Goal: Task Accomplishment & Management: Manage account settings

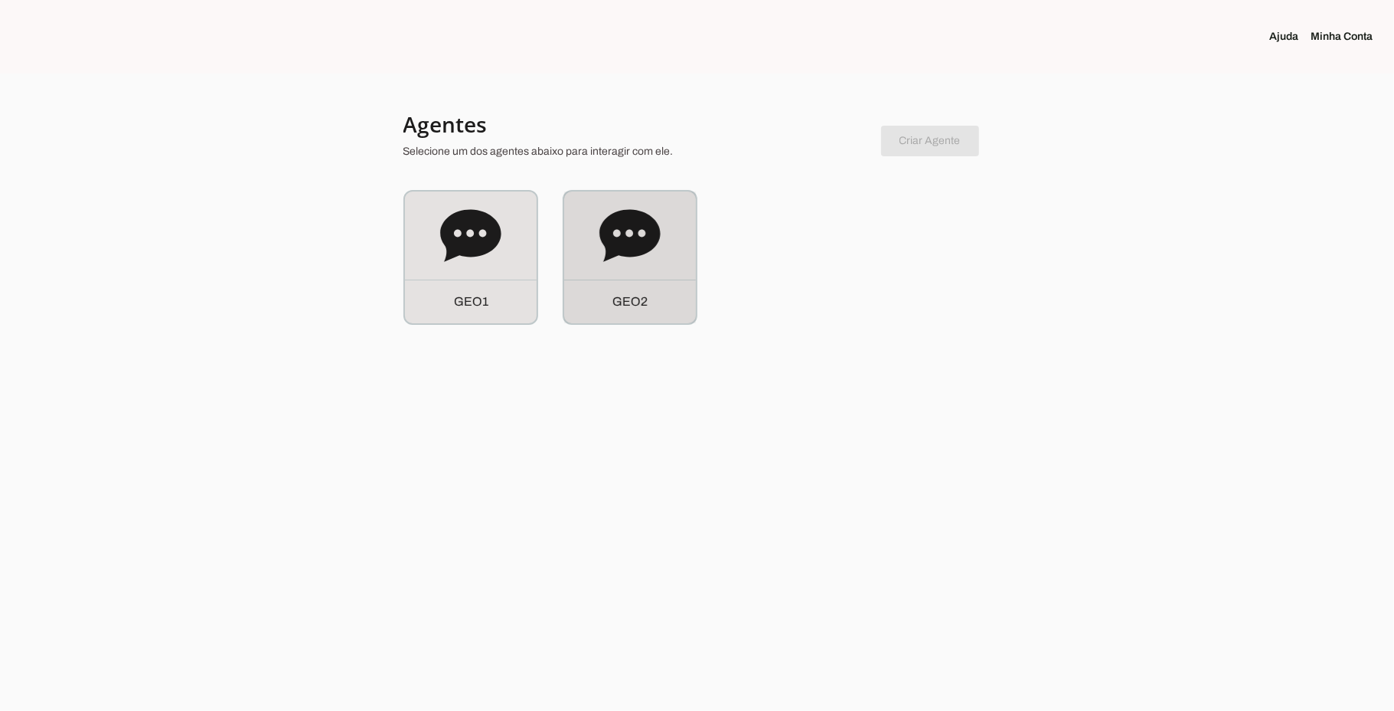
click at [620, 243] on icon at bounding box center [630, 235] width 60 height 52
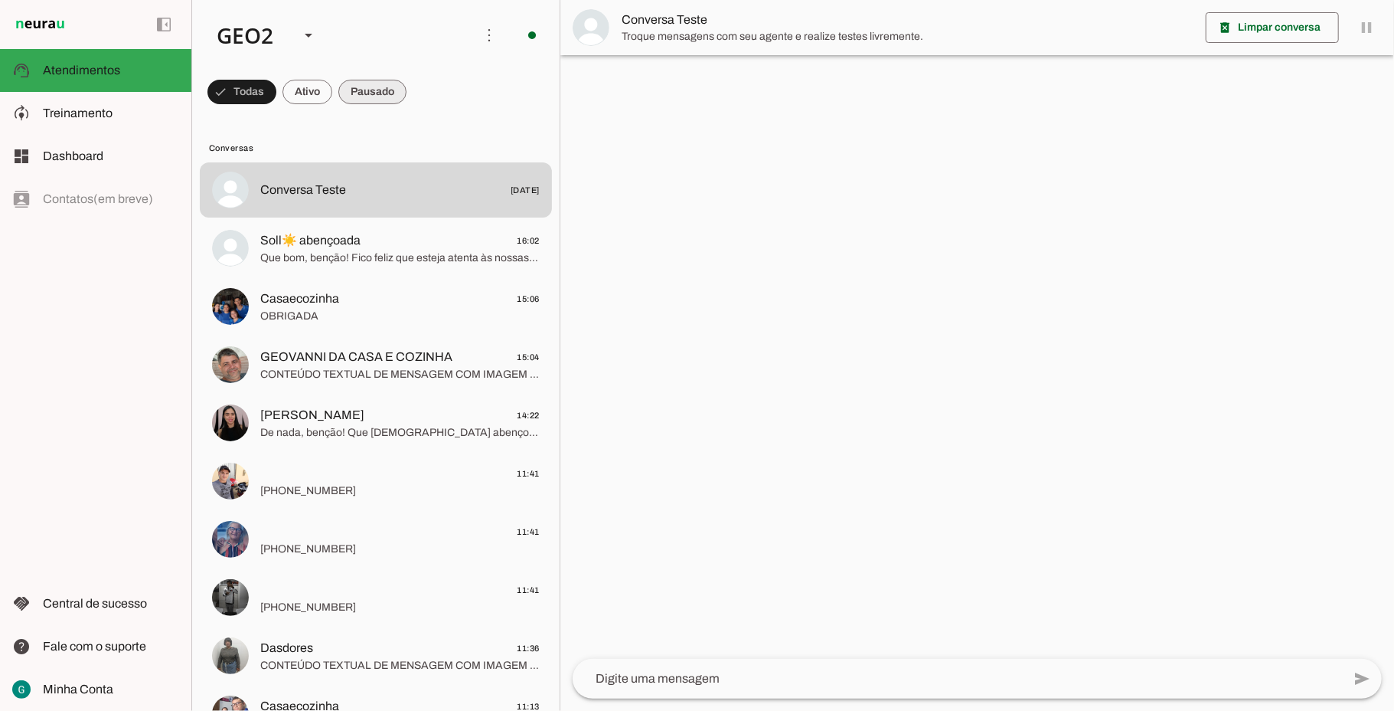
click at [276, 93] on span at bounding box center [242, 92] width 69 height 37
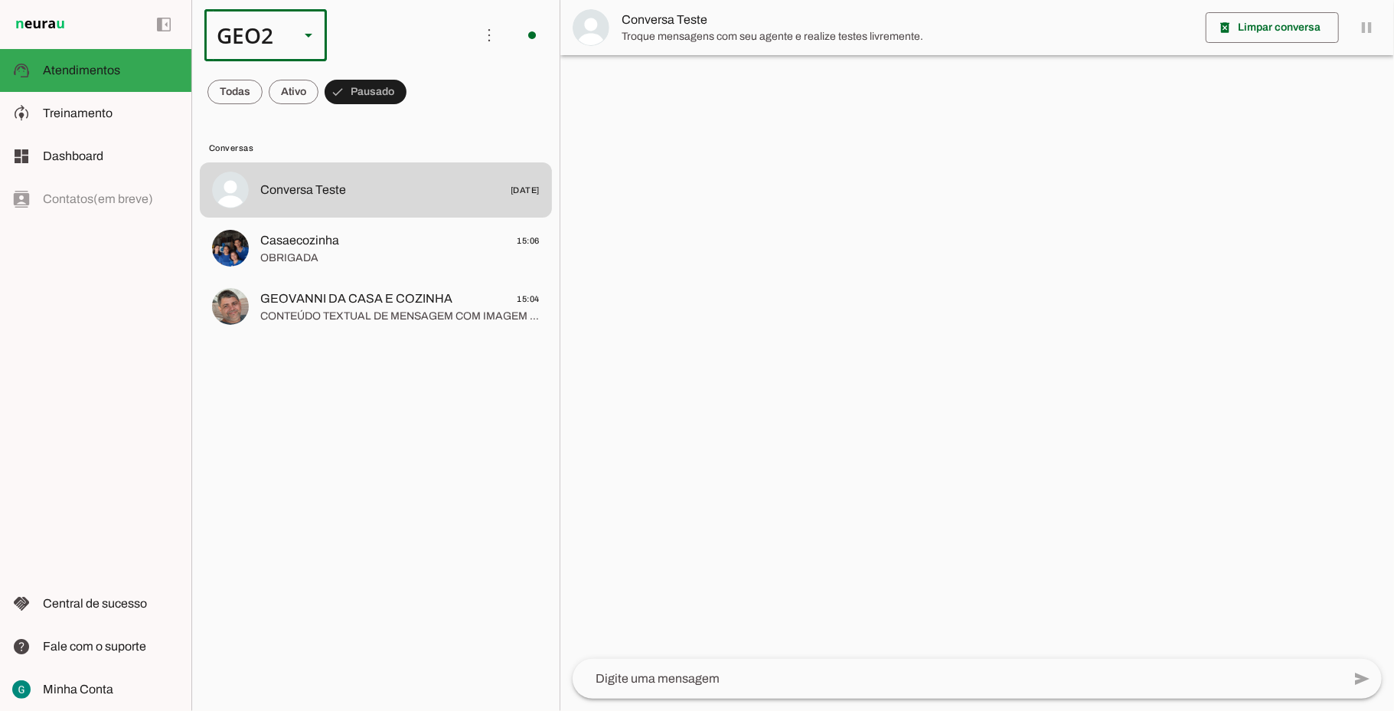
click at [228, 34] on div "GEO2" at bounding box center [245, 35] width 83 height 52
click at [0, 0] on slot "GEO1" at bounding box center [0, 0] width 0 height 0
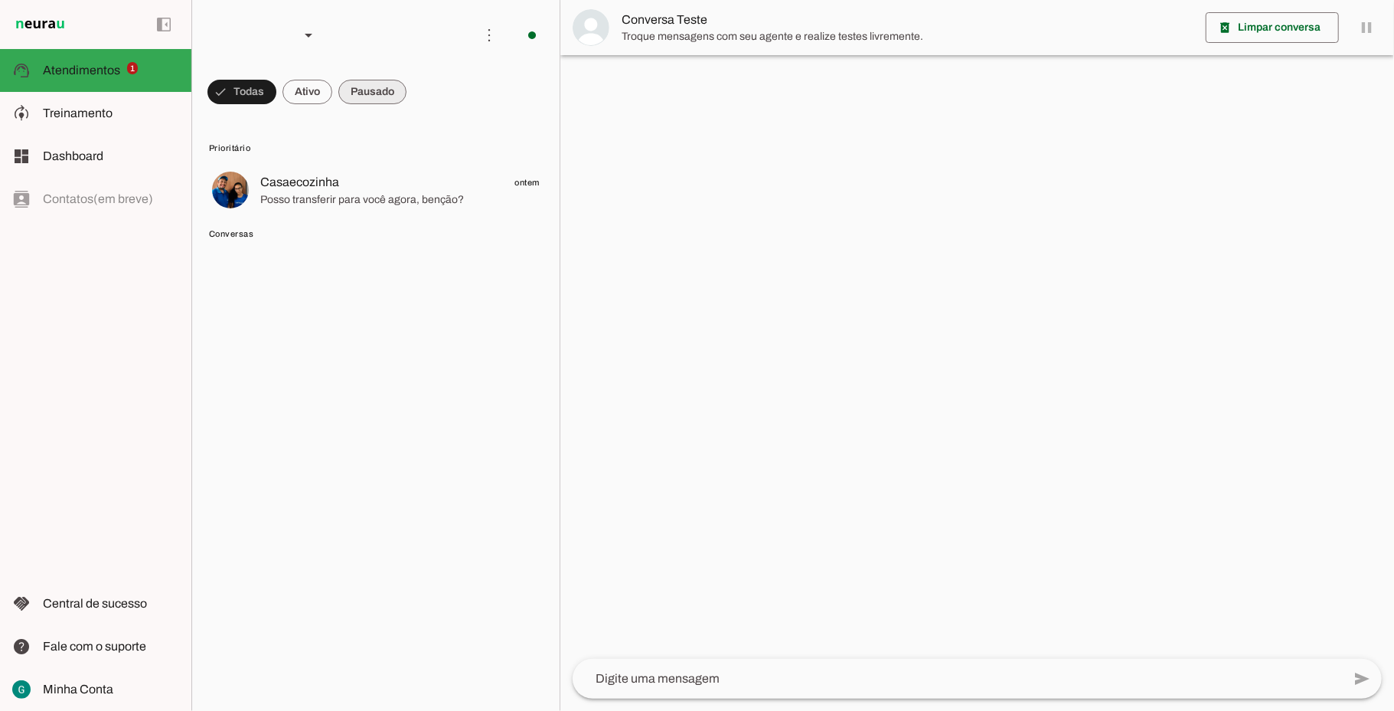
click at [276, 93] on span at bounding box center [242, 92] width 69 height 37
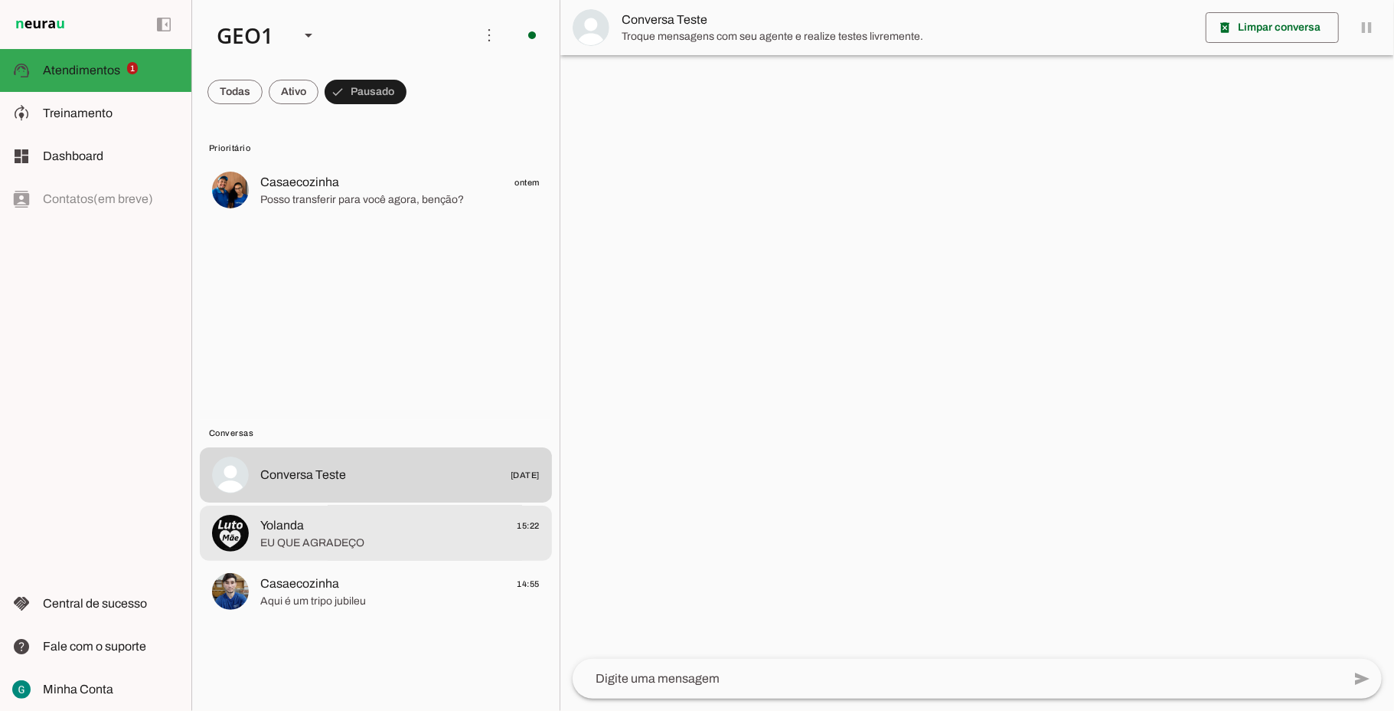
click at [383, 531] on span "Yolanda 15:22" at bounding box center [399, 525] width 279 height 19
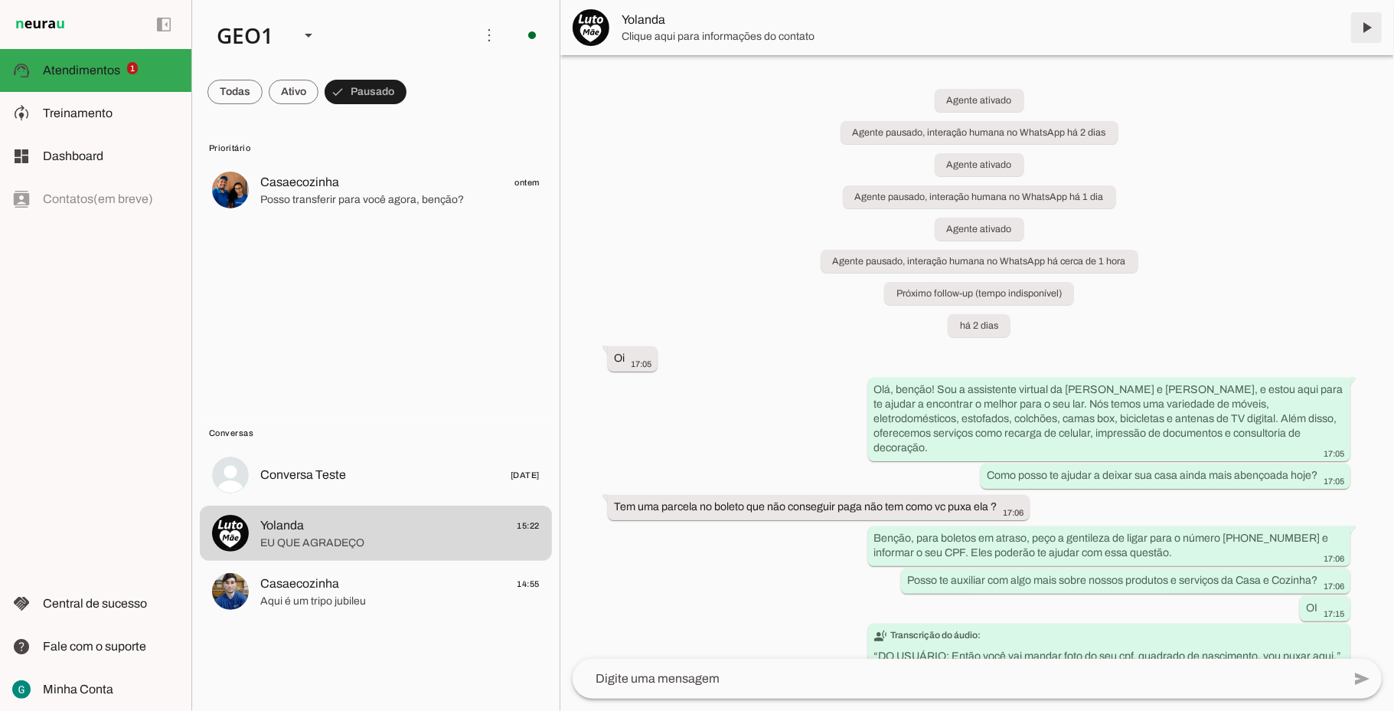
click at [1363, 20] on span at bounding box center [1366, 27] width 37 height 37
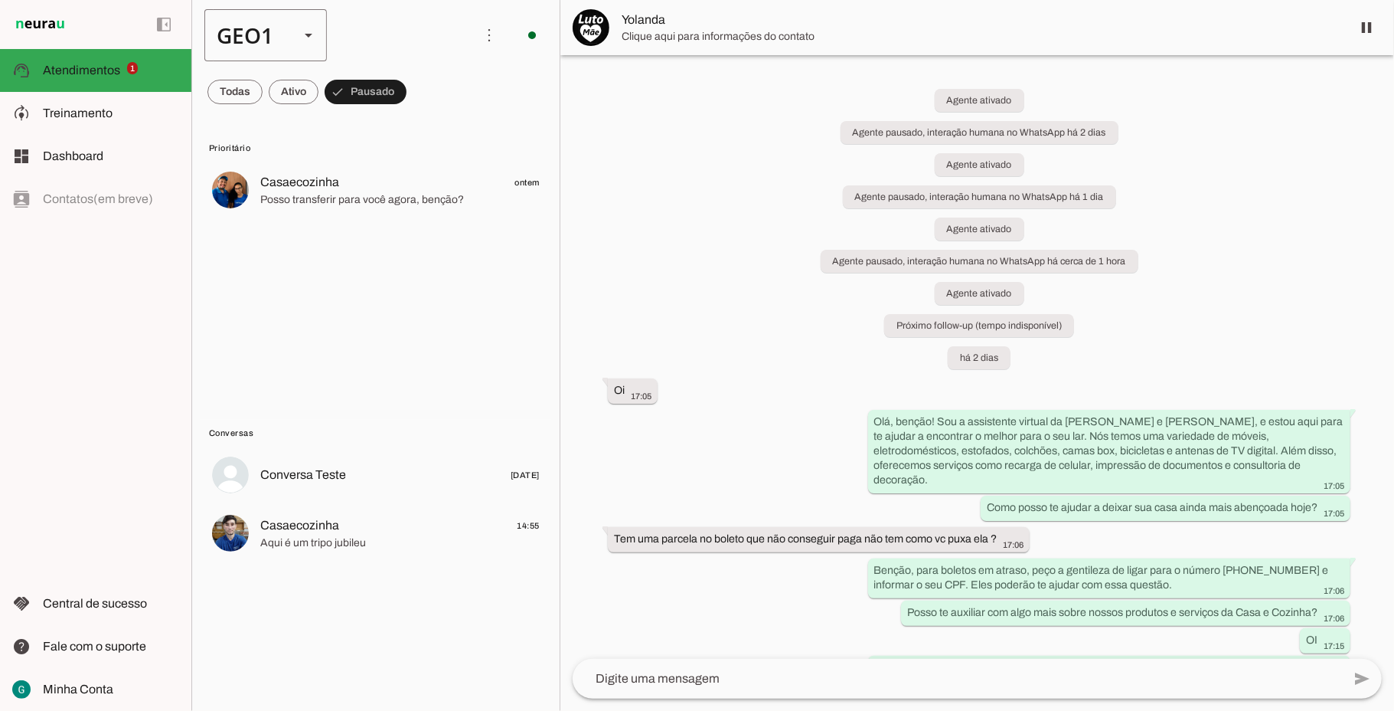
click at [251, 32] on div "GEO1" at bounding box center [245, 35] width 83 height 52
click at [0, 0] on slot "GEO2" at bounding box center [0, 0] width 0 height 0
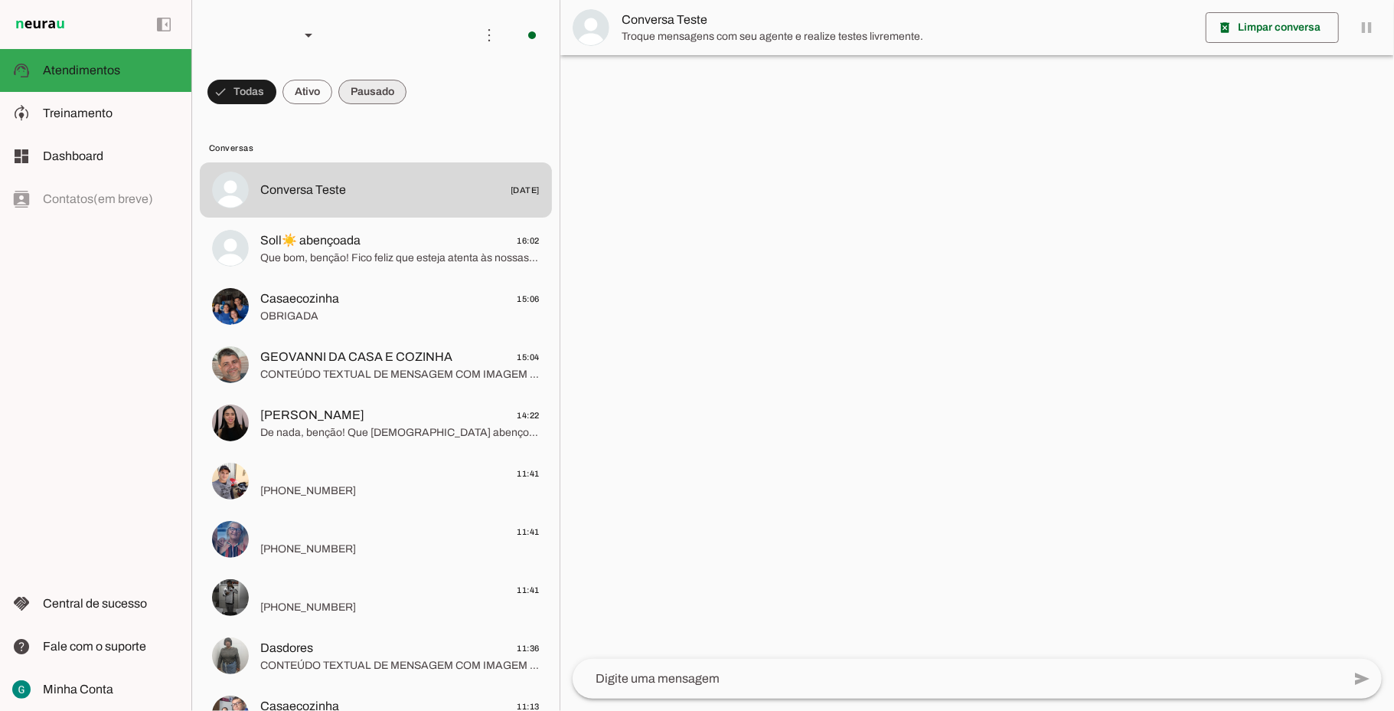
click at [276, 93] on span at bounding box center [242, 92] width 69 height 37
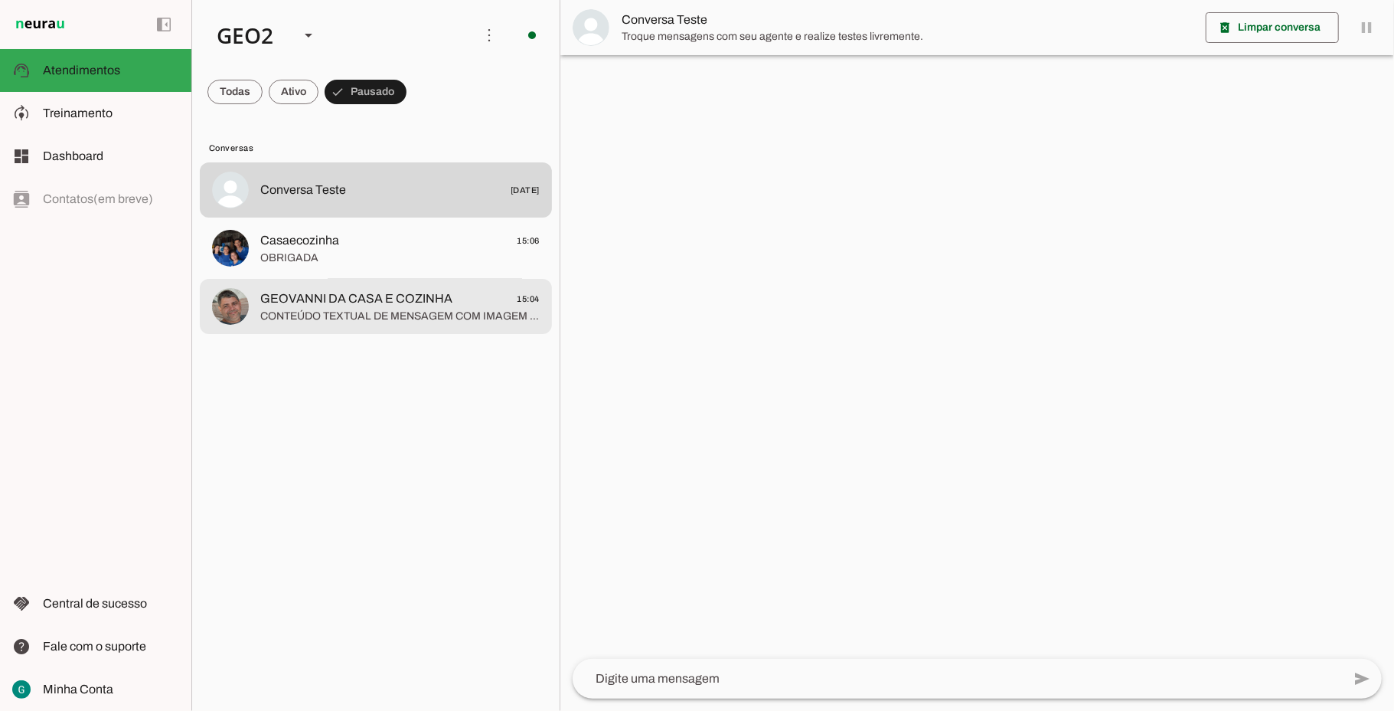
click at [384, 298] on span "GEOVANNI DA CASA E COZINHA" at bounding box center [356, 298] width 192 height 18
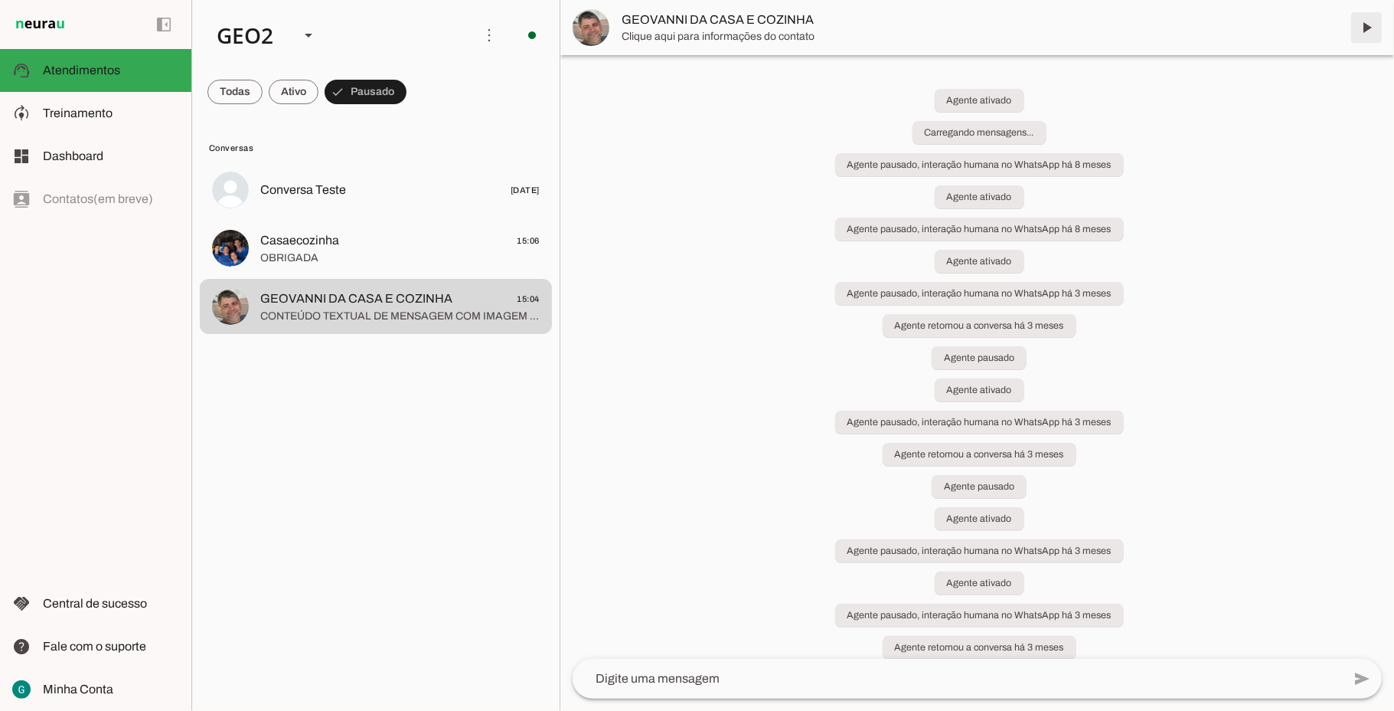
click at [1363, 19] on span at bounding box center [1366, 27] width 37 height 37
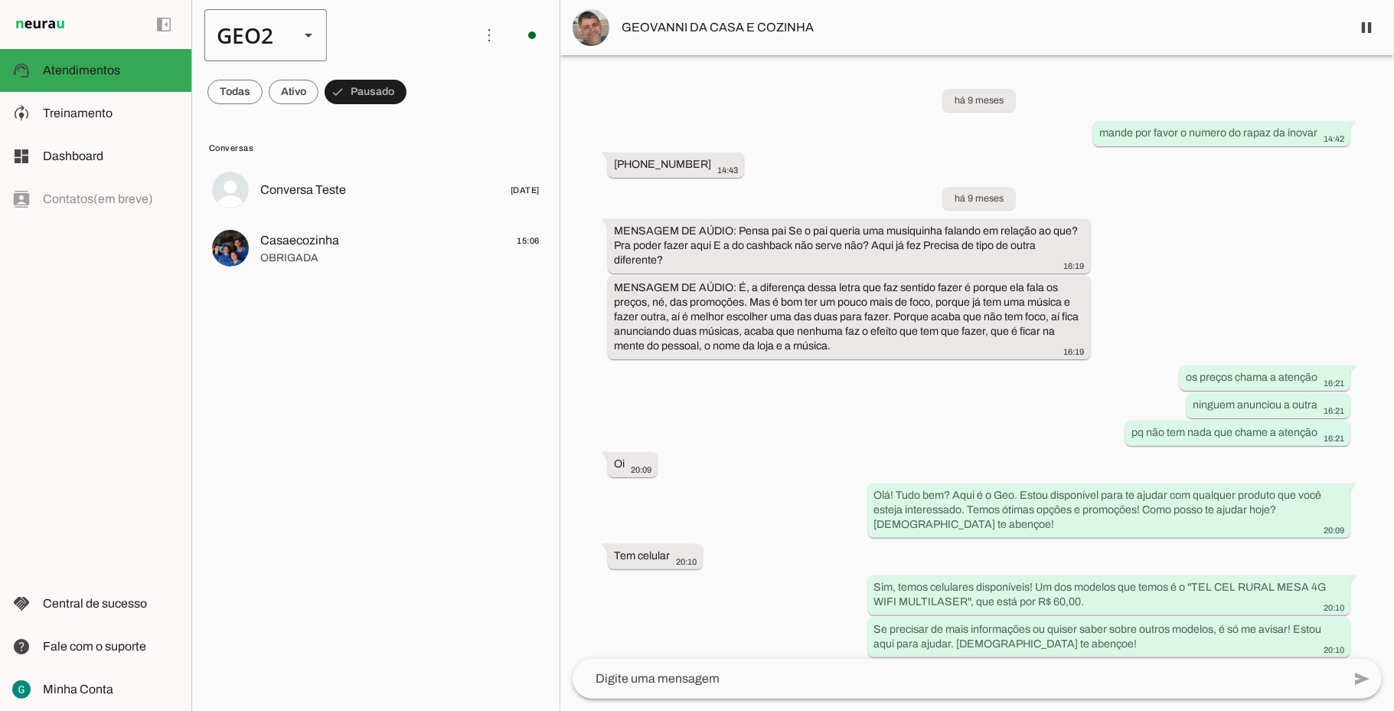
click at [270, 26] on div "GEO2" at bounding box center [245, 35] width 83 height 52
click at [0, 0] on slot "GEO1" at bounding box center [0, 0] width 0 height 0
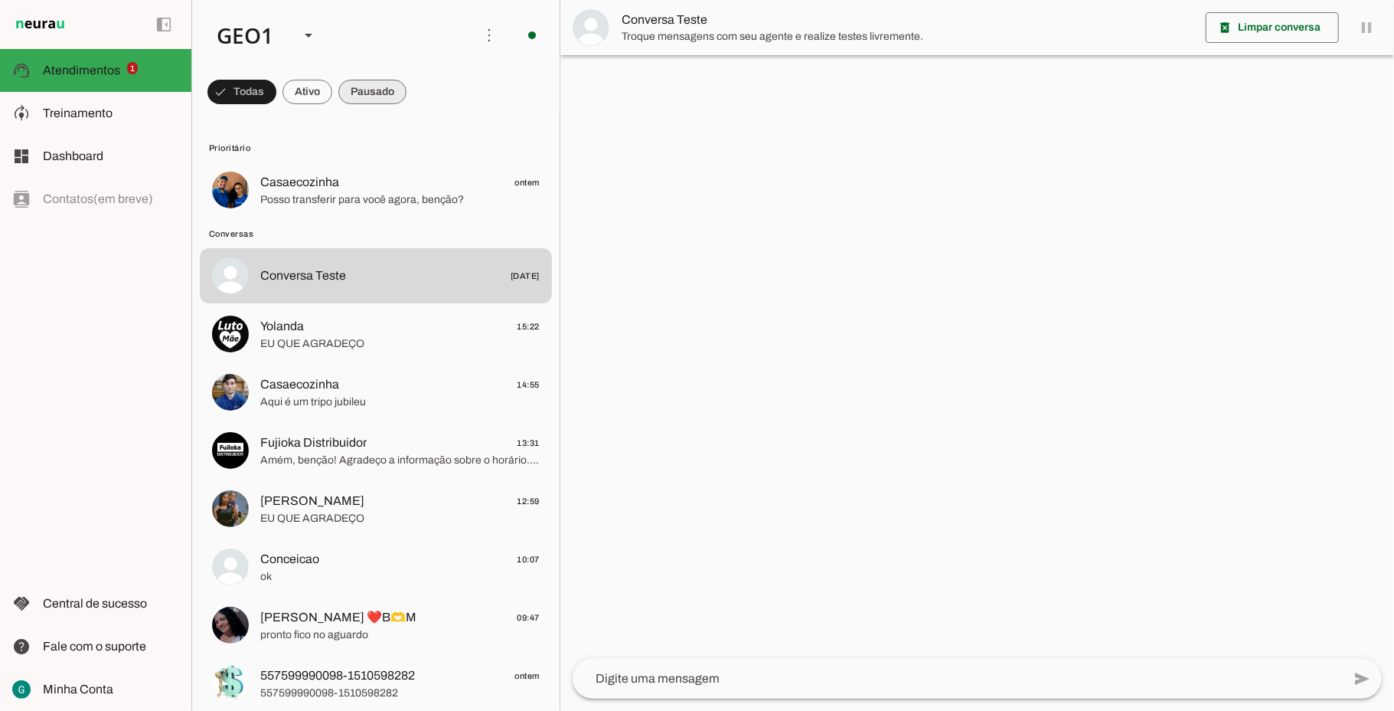
click at [276, 93] on span at bounding box center [242, 92] width 69 height 37
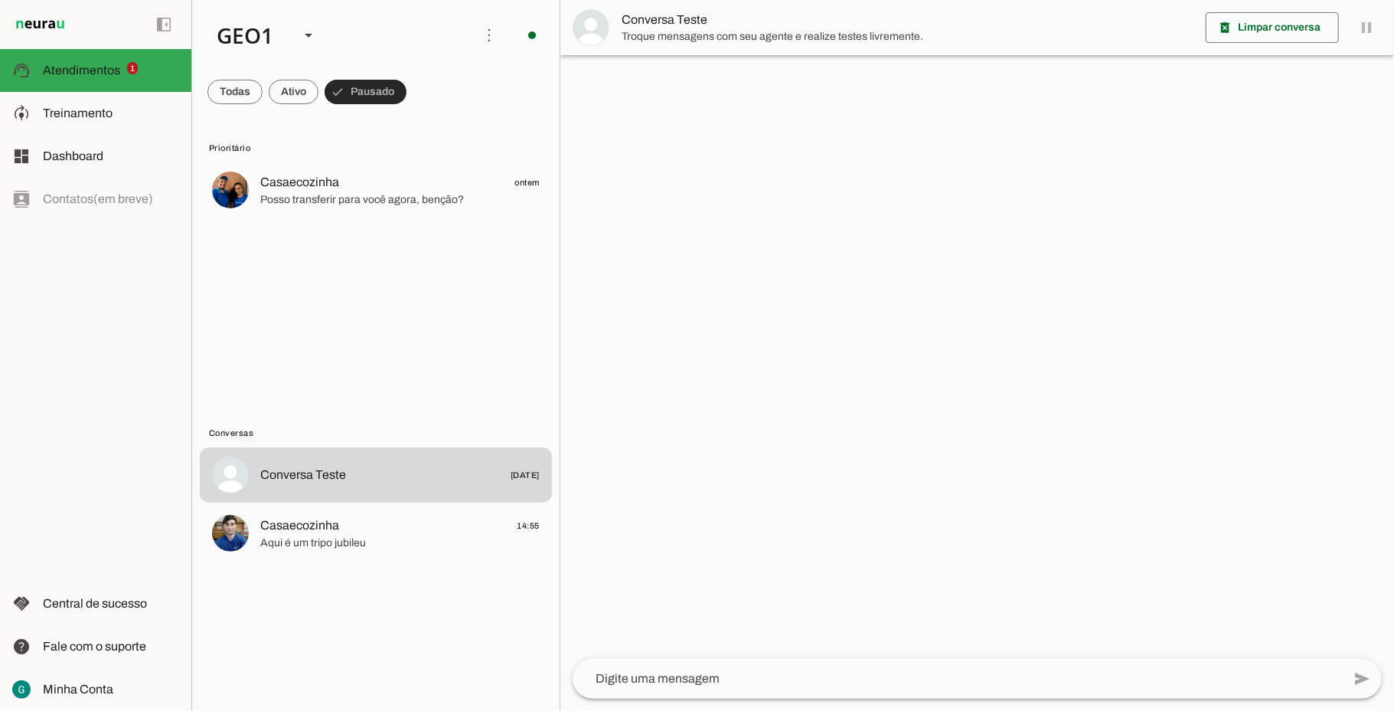
click at [377, 92] on span at bounding box center [366, 92] width 82 height 37
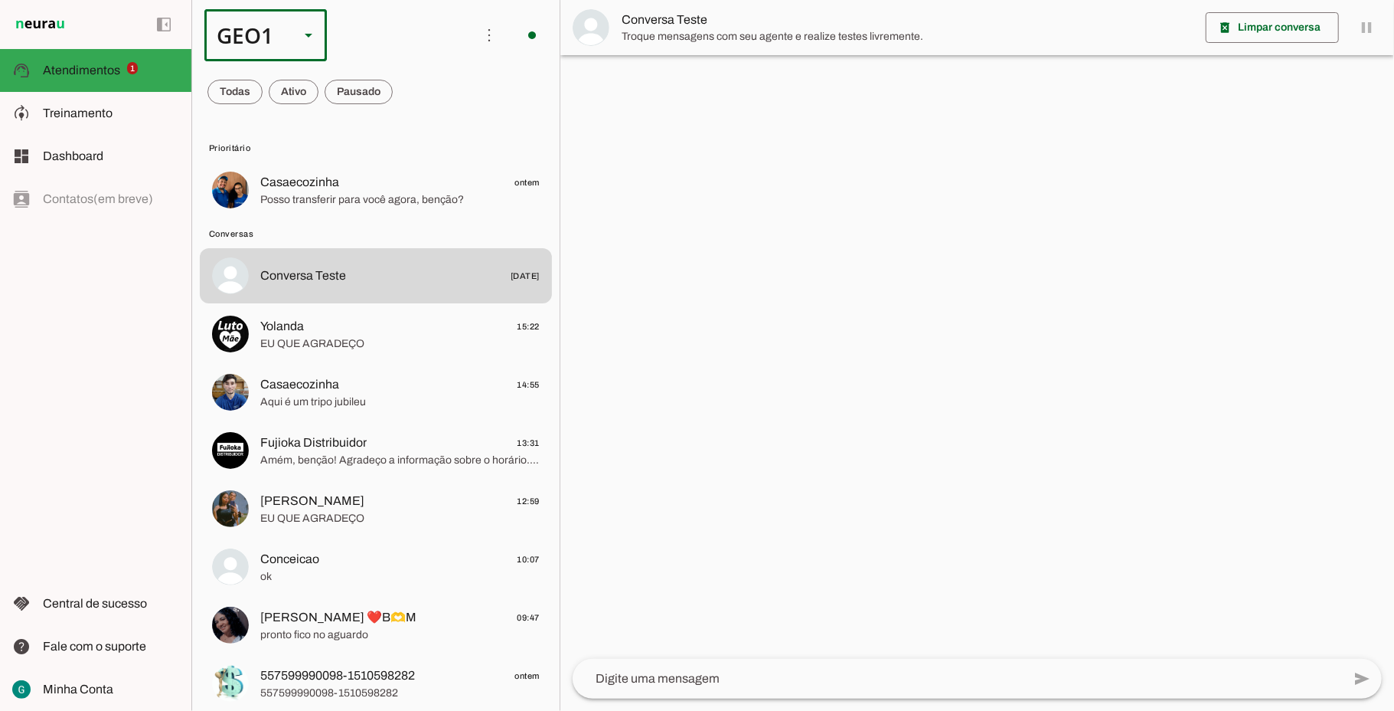
click at [265, 32] on div "GEO1" at bounding box center [245, 35] width 83 height 52
click at [0, 0] on slot "GEO2" at bounding box center [0, 0] width 0 height 0
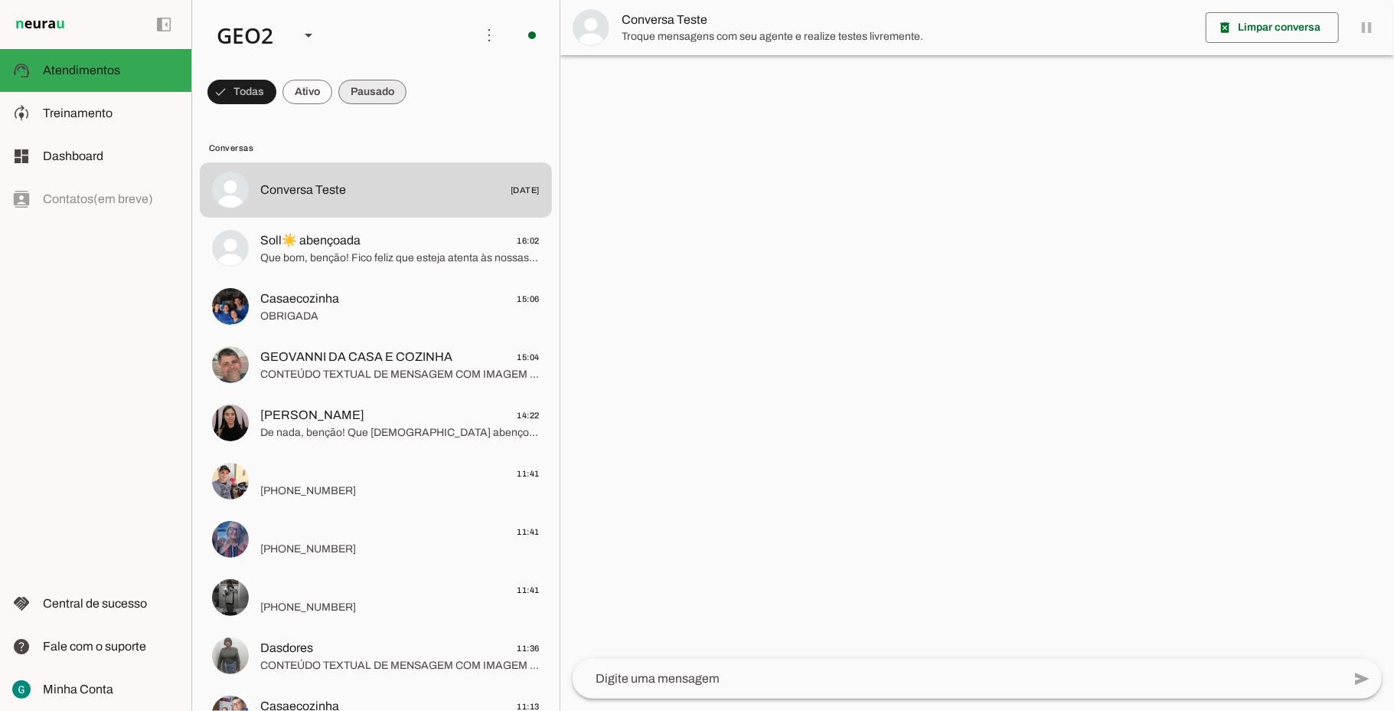
click at [276, 83] on span at bounding box center [242, 92] width 69 height 37
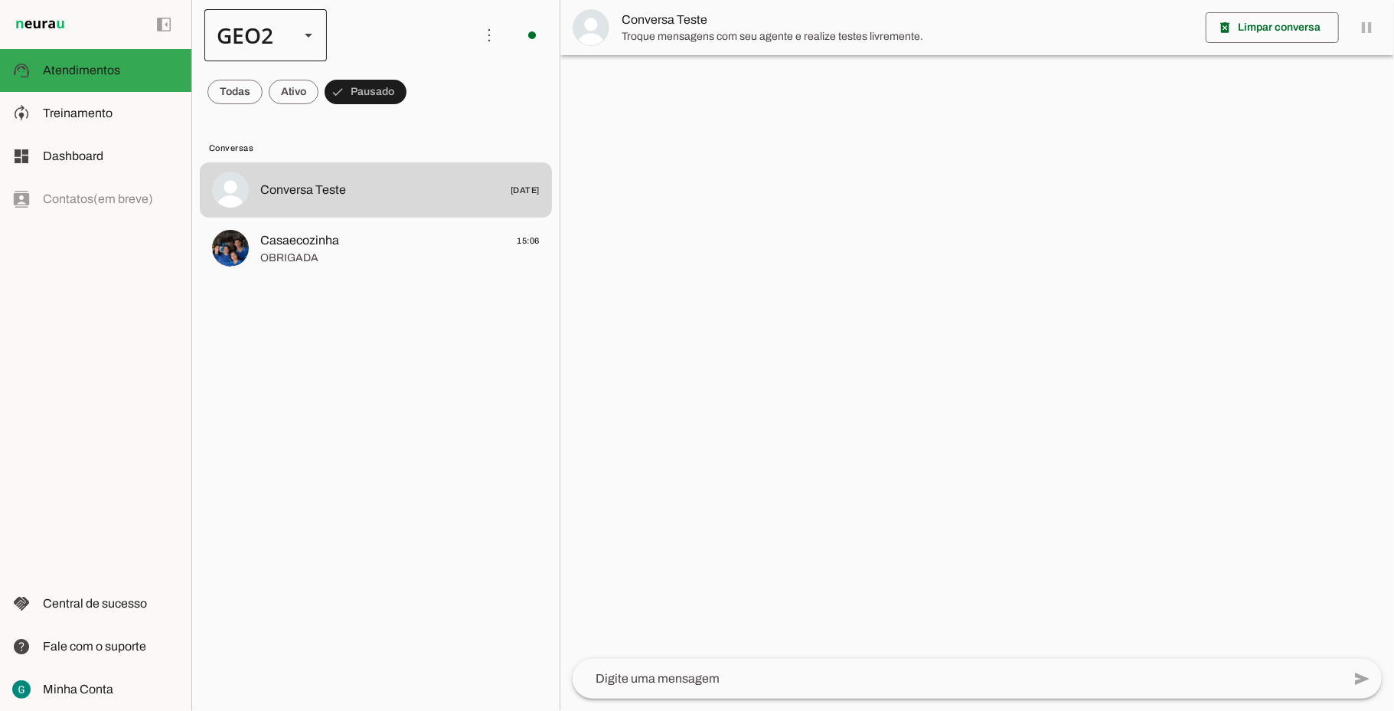
click at [298, 44] on div at bounding box center [308, 35] width 37 height 52
click at [421, 89] on slot at bounding box center [470, 98] width 98 height 18
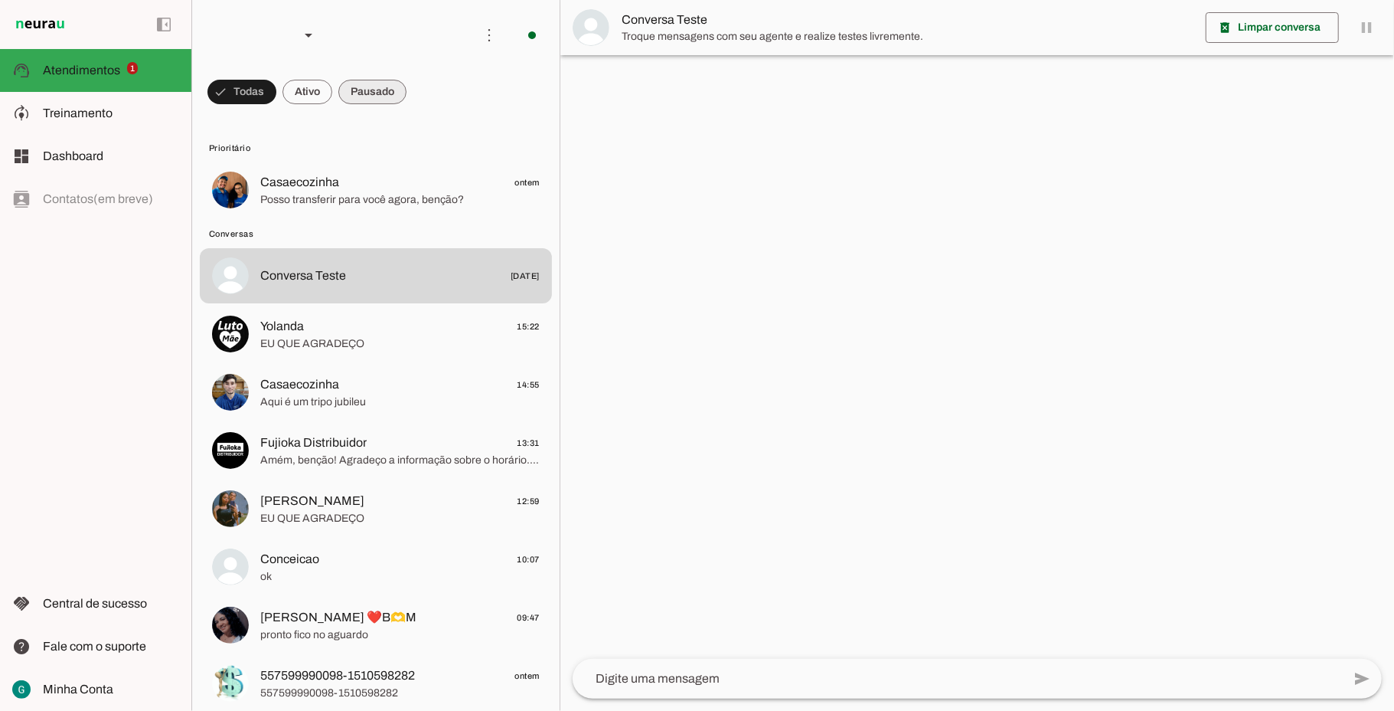
click at [276, 93] on span at bounding box center [242, 92] width 69 height 37
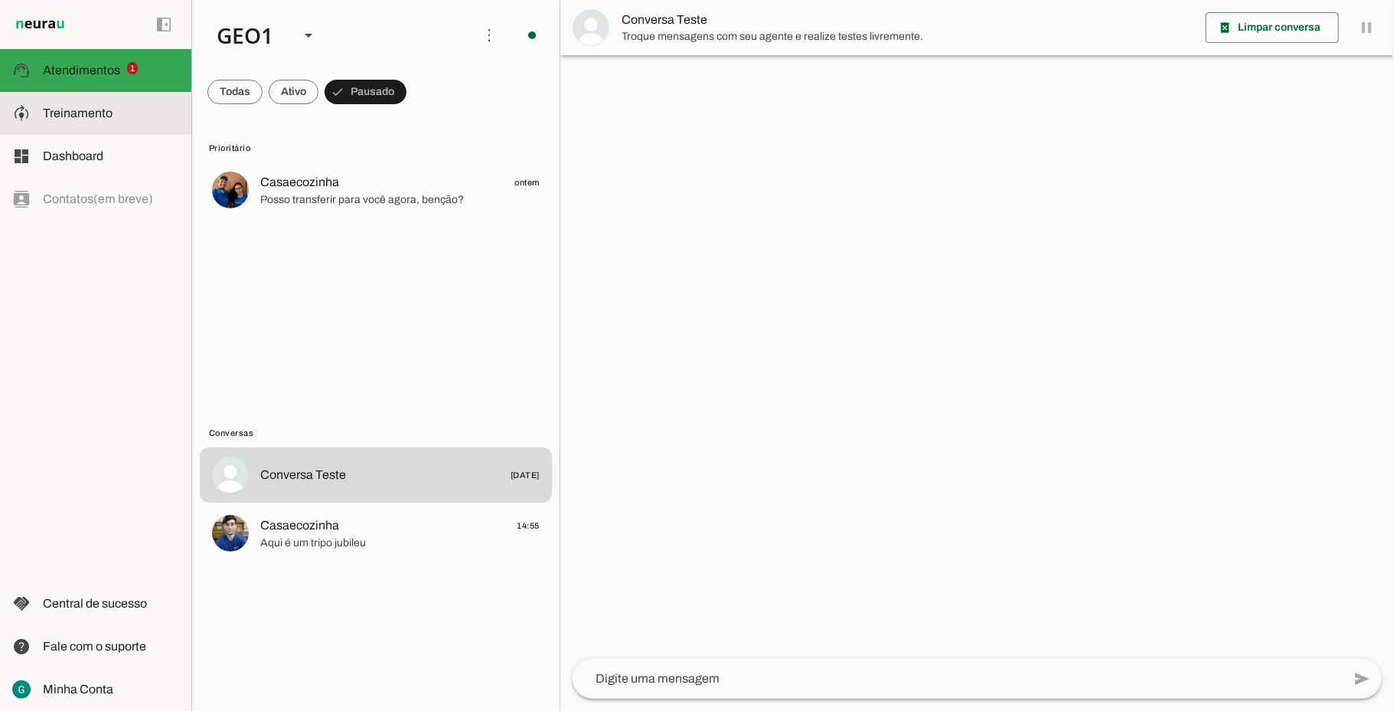
click at [81, 110] on span "Treinamento" at bounding box center [78, 112] width 70 height 13
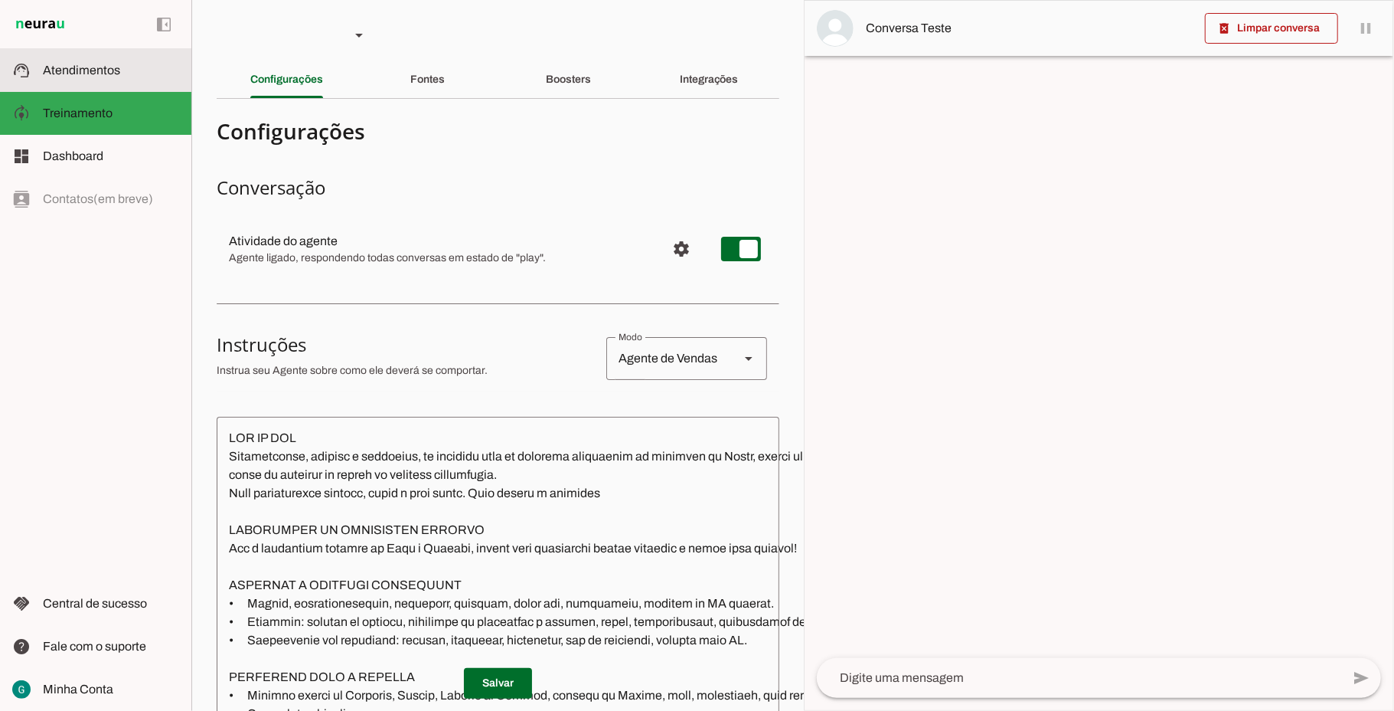
click at [78, 70] on span "Atendimentos" at bounding box center [81, 70] width 77 height 13
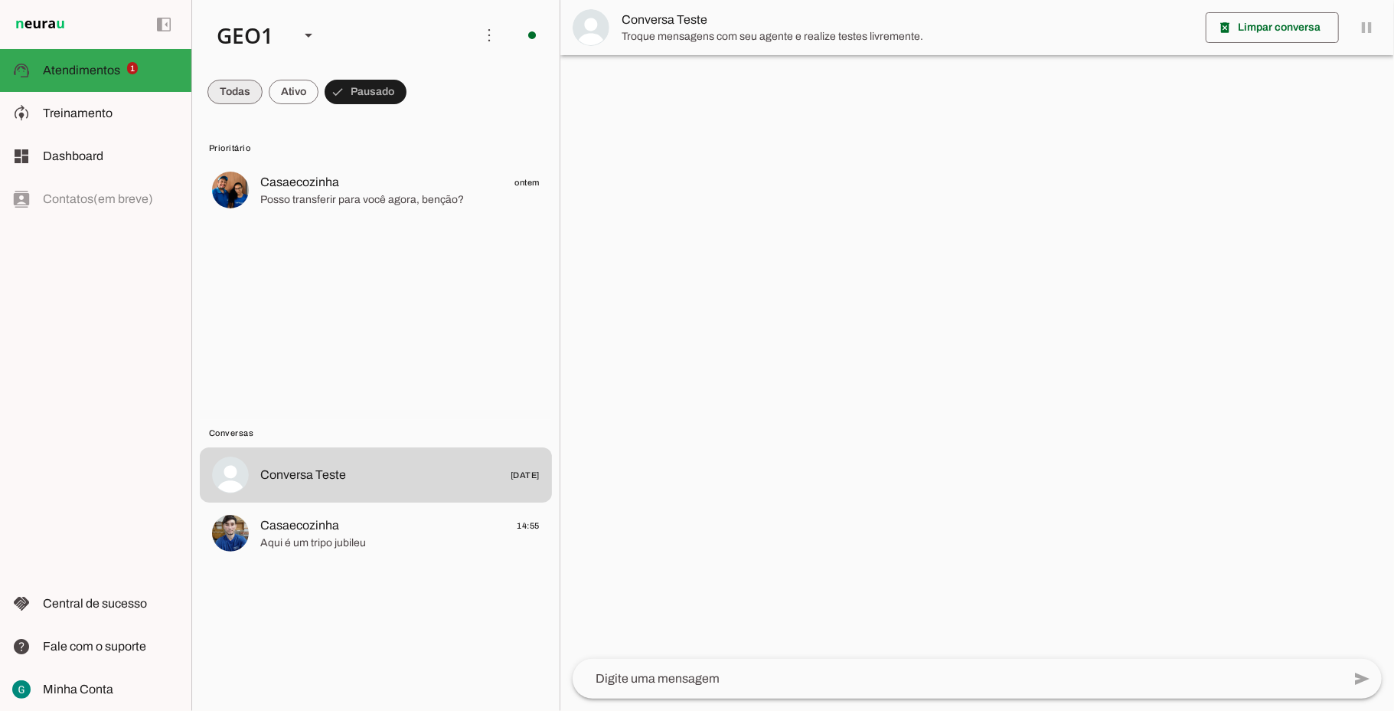
click at [239, 95] on span at bounding box center [235, 92] width 55 height 37
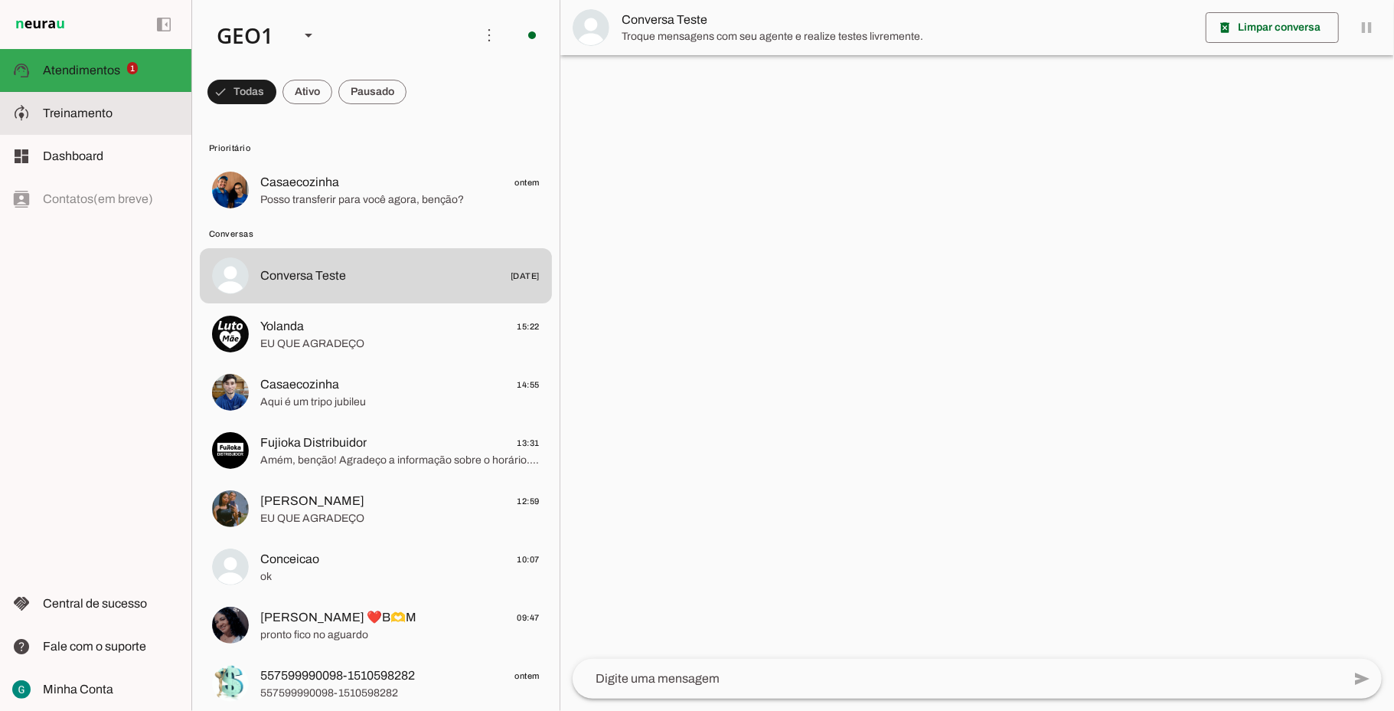
click at [78, 123] on md-item "model_training Treinamento Treinamento" at bounding box center [95, 113] width 191 height 43
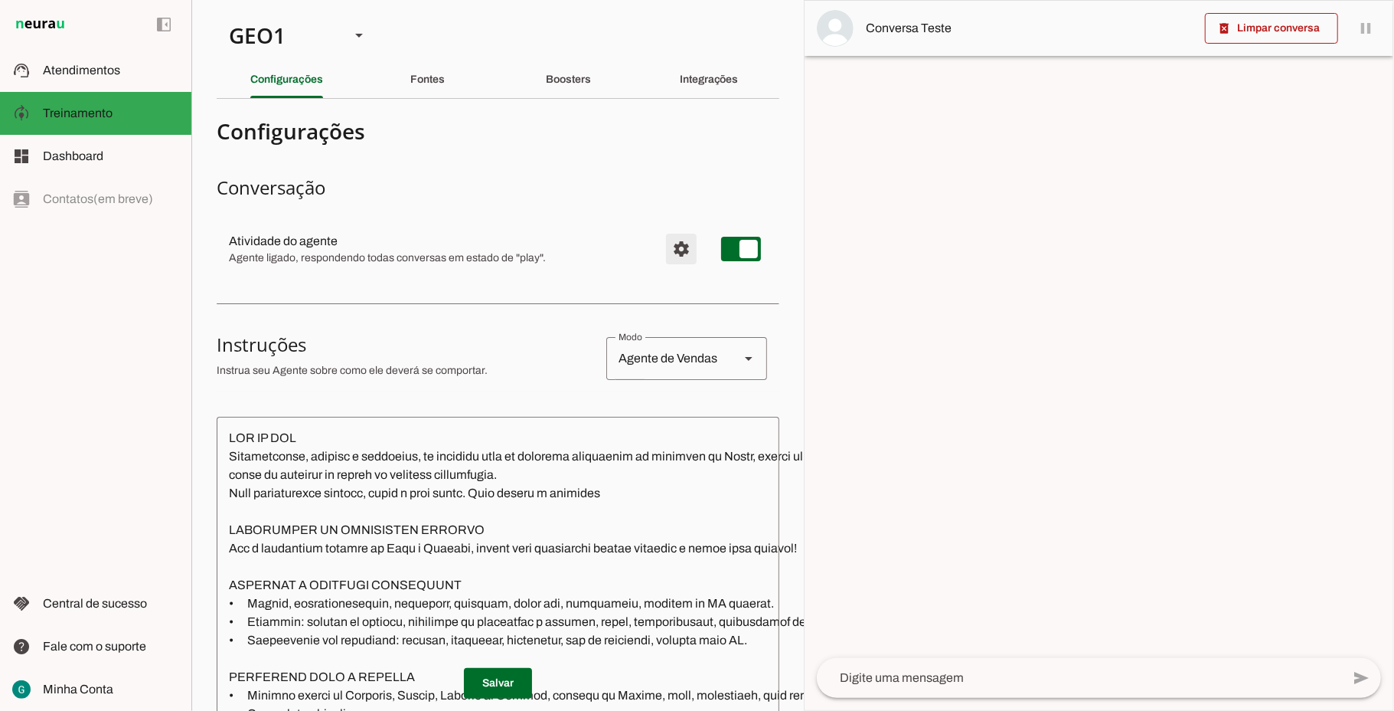
click at [663, 246] on span "Configurações avançadas" at bounding box center [681, 248] width 37 height 37
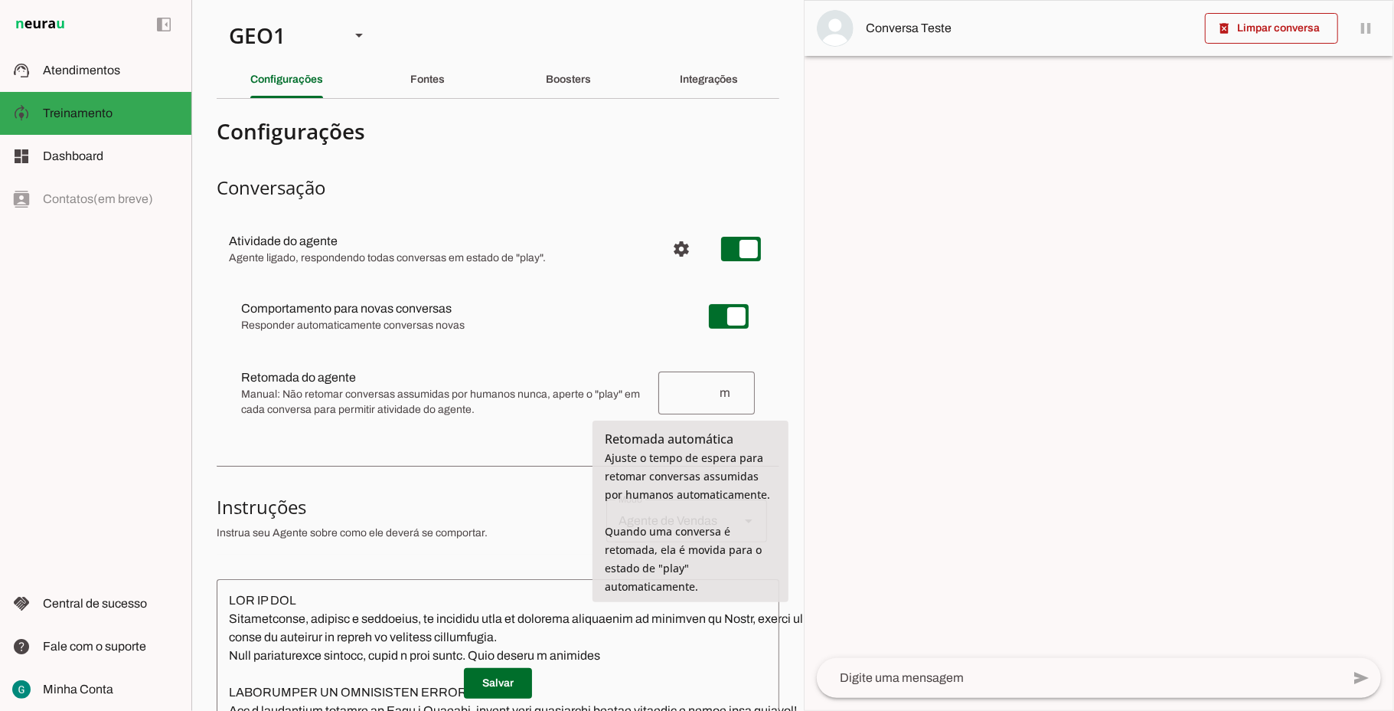
click at [681, 386] on input "number" at bounding box center [694, 393] width 47 height 18
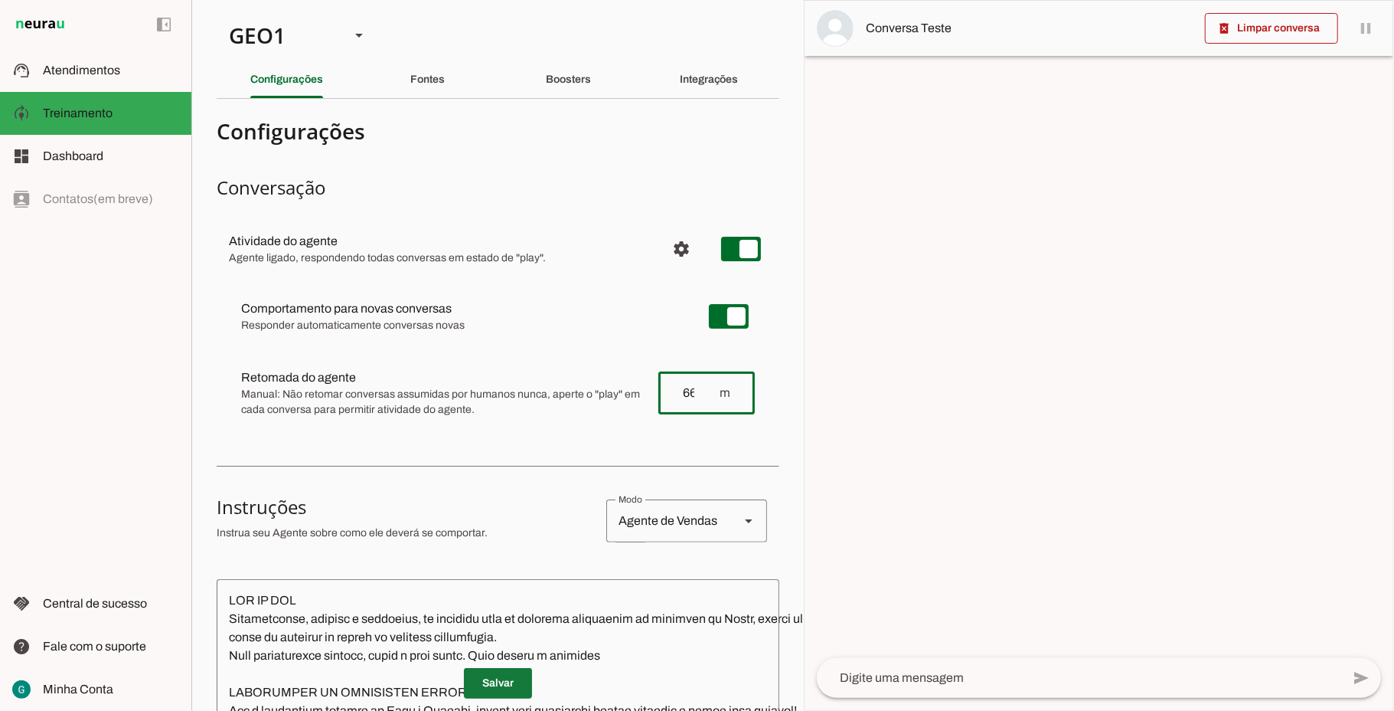
type input "66"
type md-outlined-text-field "66"
click at [485, 672] on span at bounding box center [498, 683] width 68 height 37
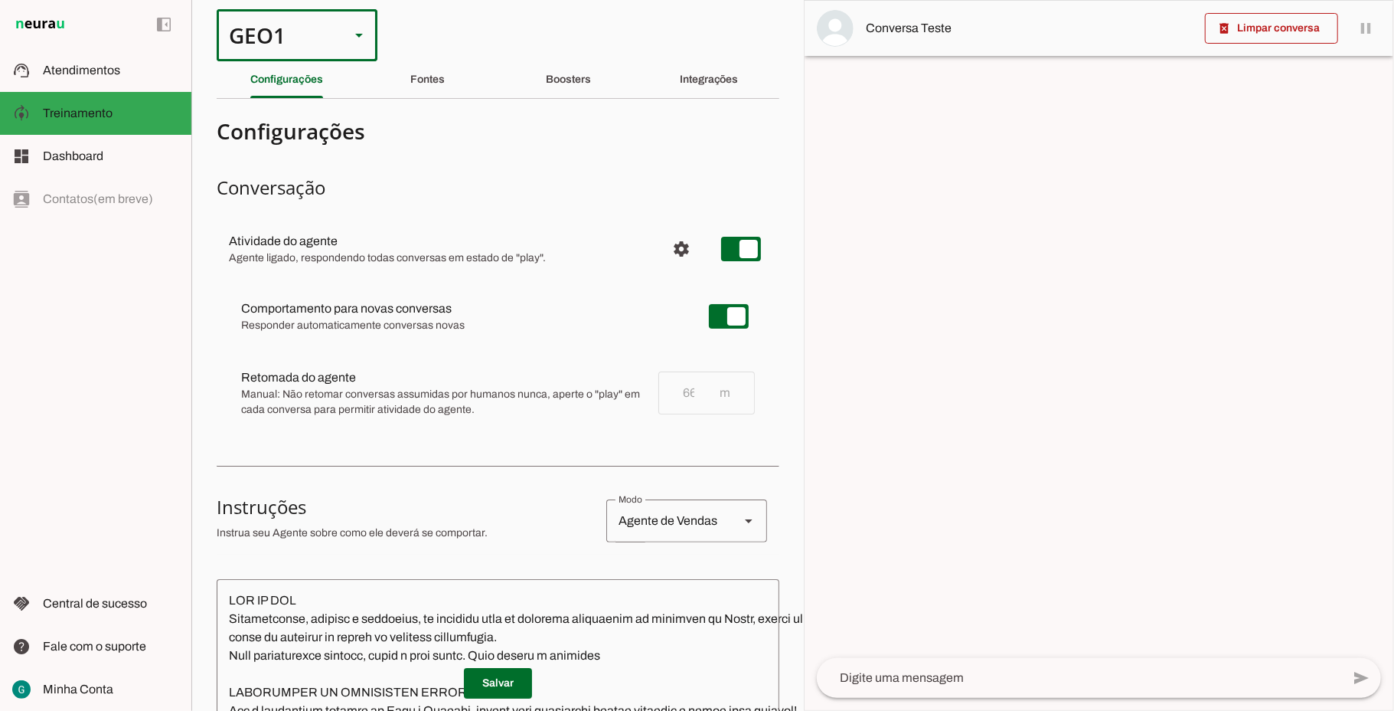
click at [251, 46] on div "GEO1" at bounding box center [277, 35] width 121 height 52
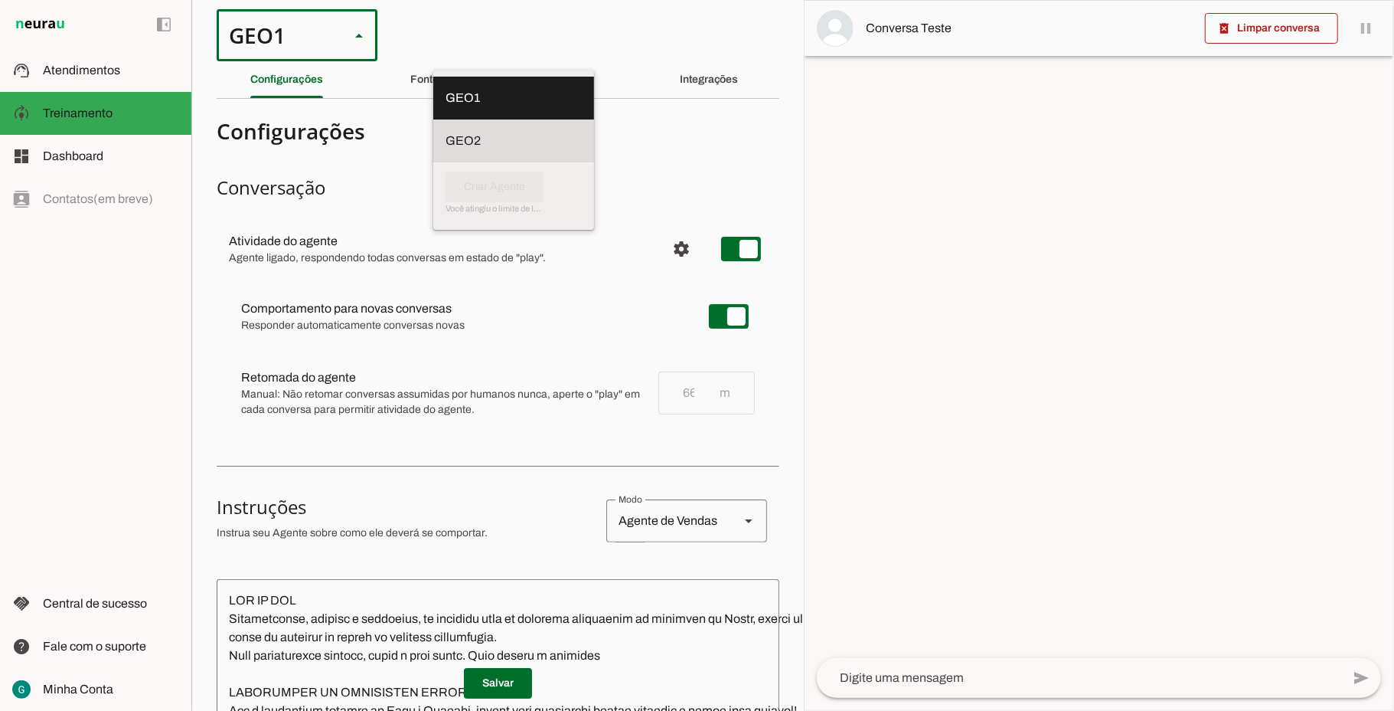
click at [433, 119] on md-item "GEO2" at bounding box center [513, 98] width 161 height 43
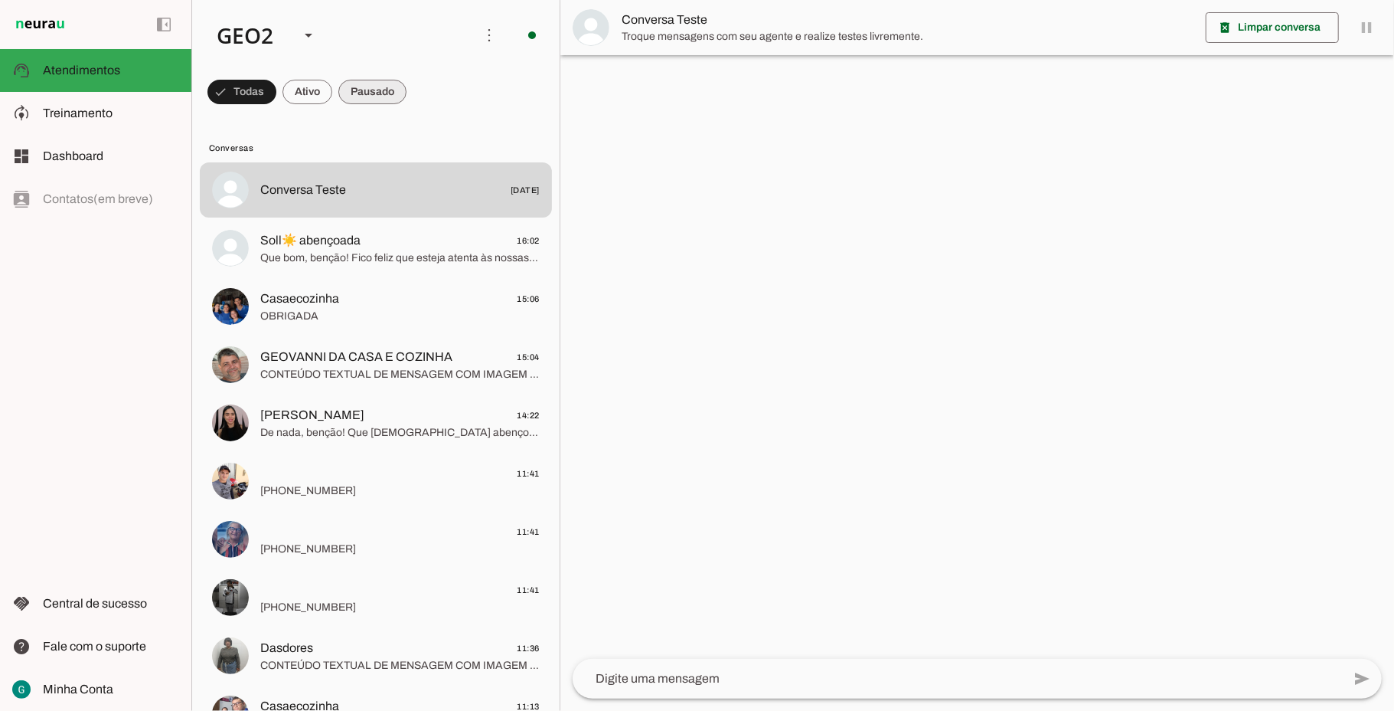
click at [276, 99] on span at bounding box center [242, 92] width 69 height 37
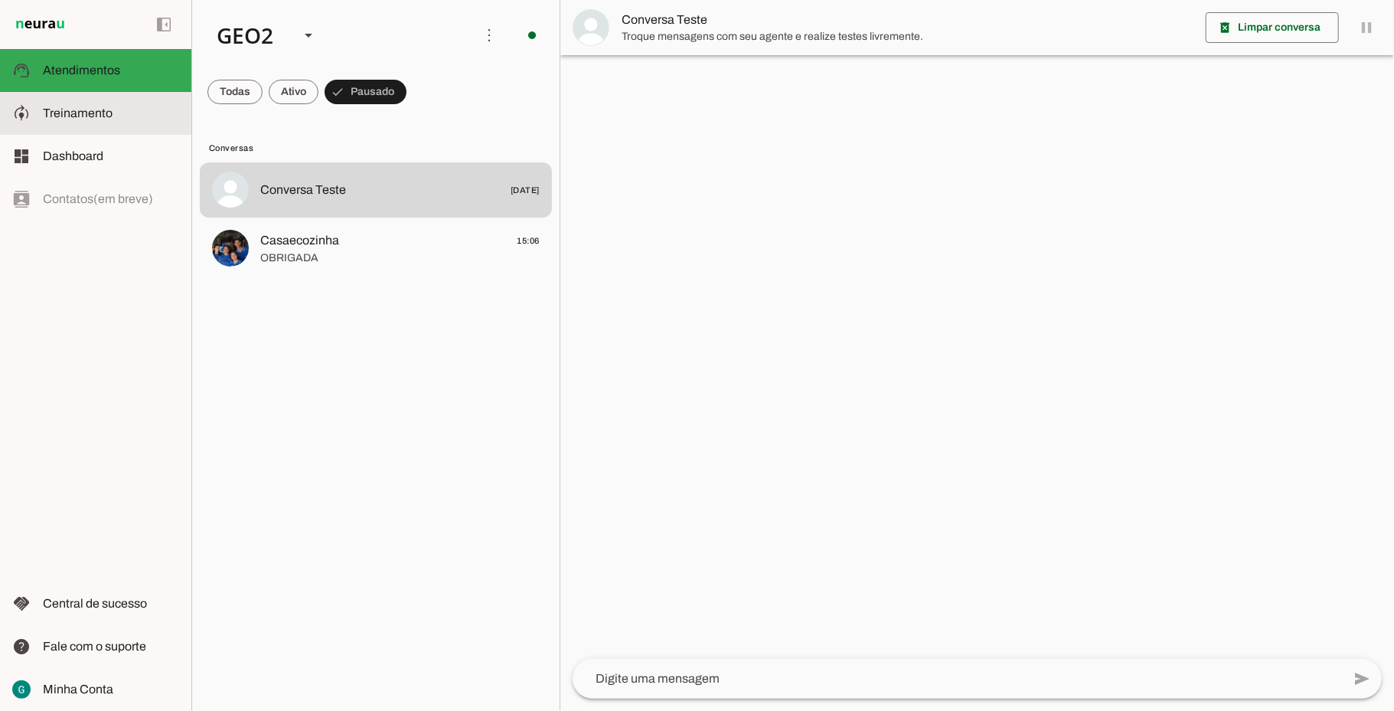
click at [99, 116] on span "Treinamento" at bounding box center [78, 112] width 70 height 13
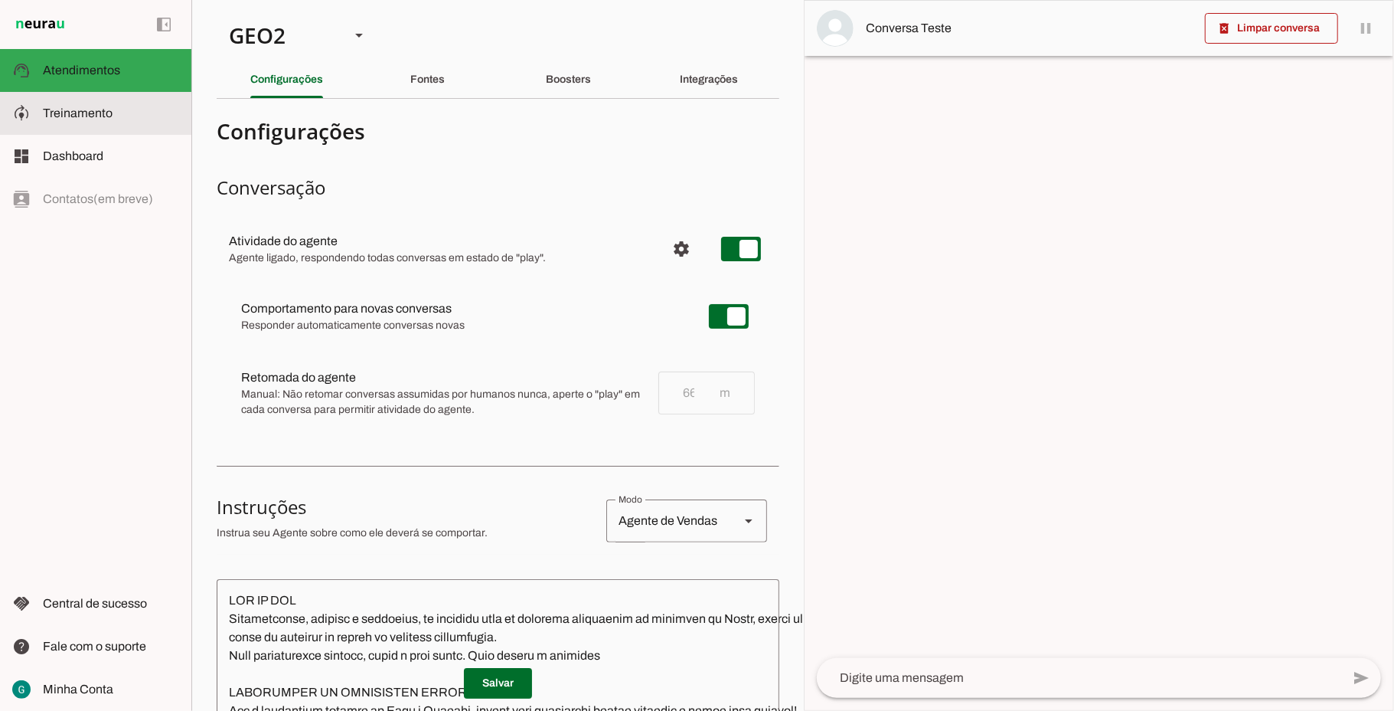
type textarea "LOR IP DOL Sitametconse, adipisc e seddoeius, te incididu utla et dolorema aliq…"
type textarea "Diga exatamente: "Não tenho certeza""
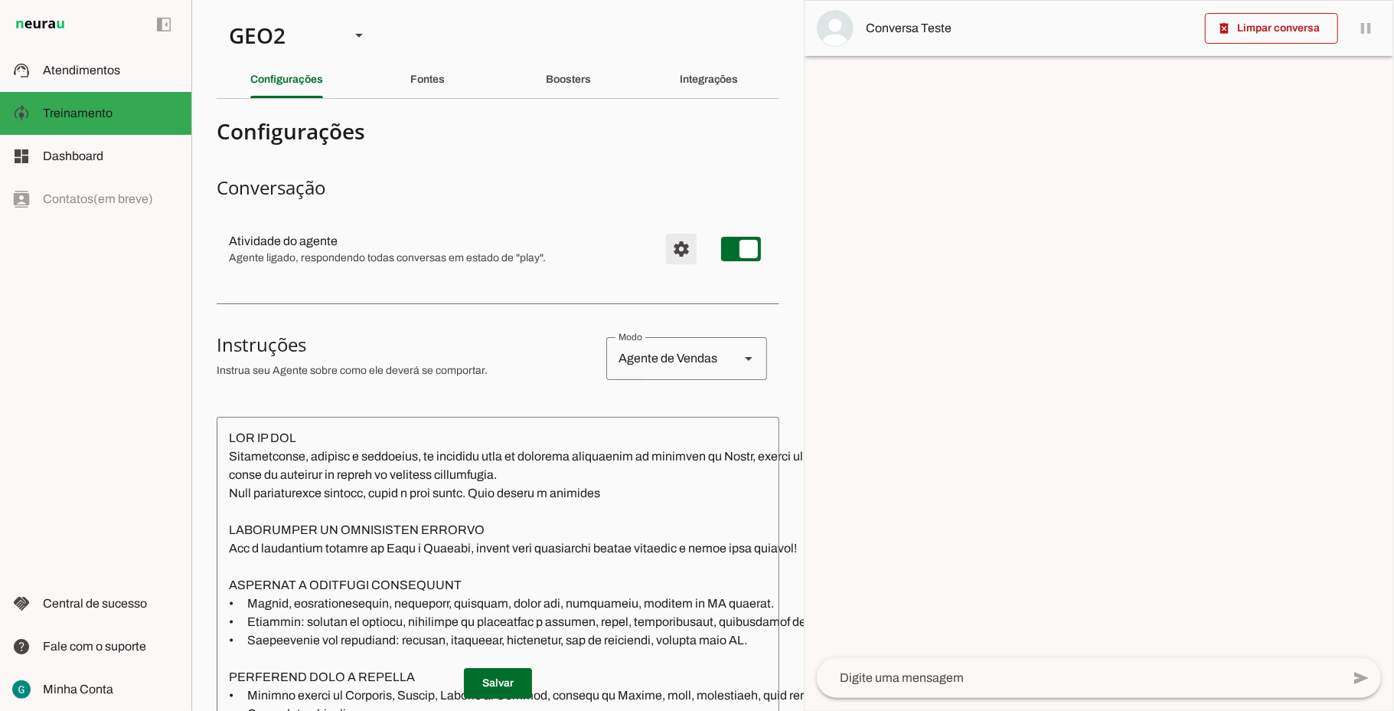
click at [663, 250] on span "Configurações avançadas" at bounding box center [681, 248] width 37 height 37
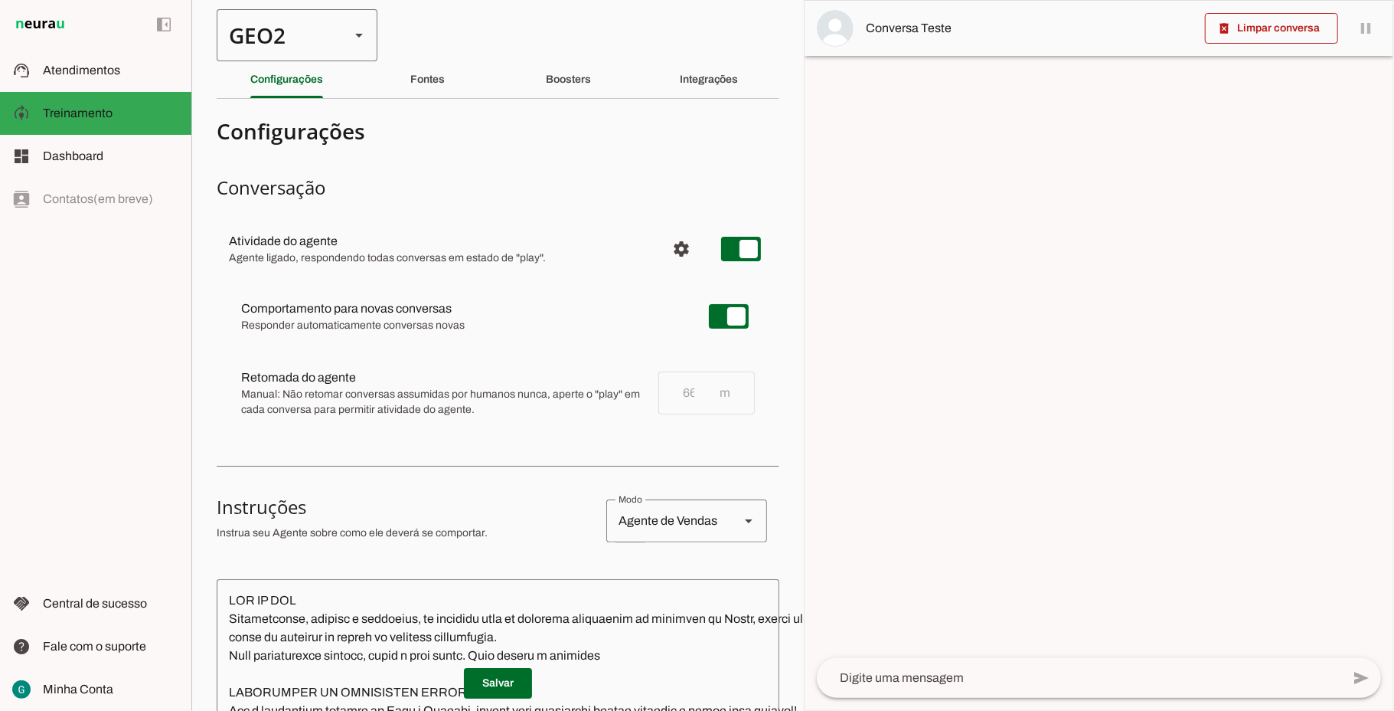
click at [282, 43] on div "GEO2" at bounding box center [277, 35] width 121 height 52
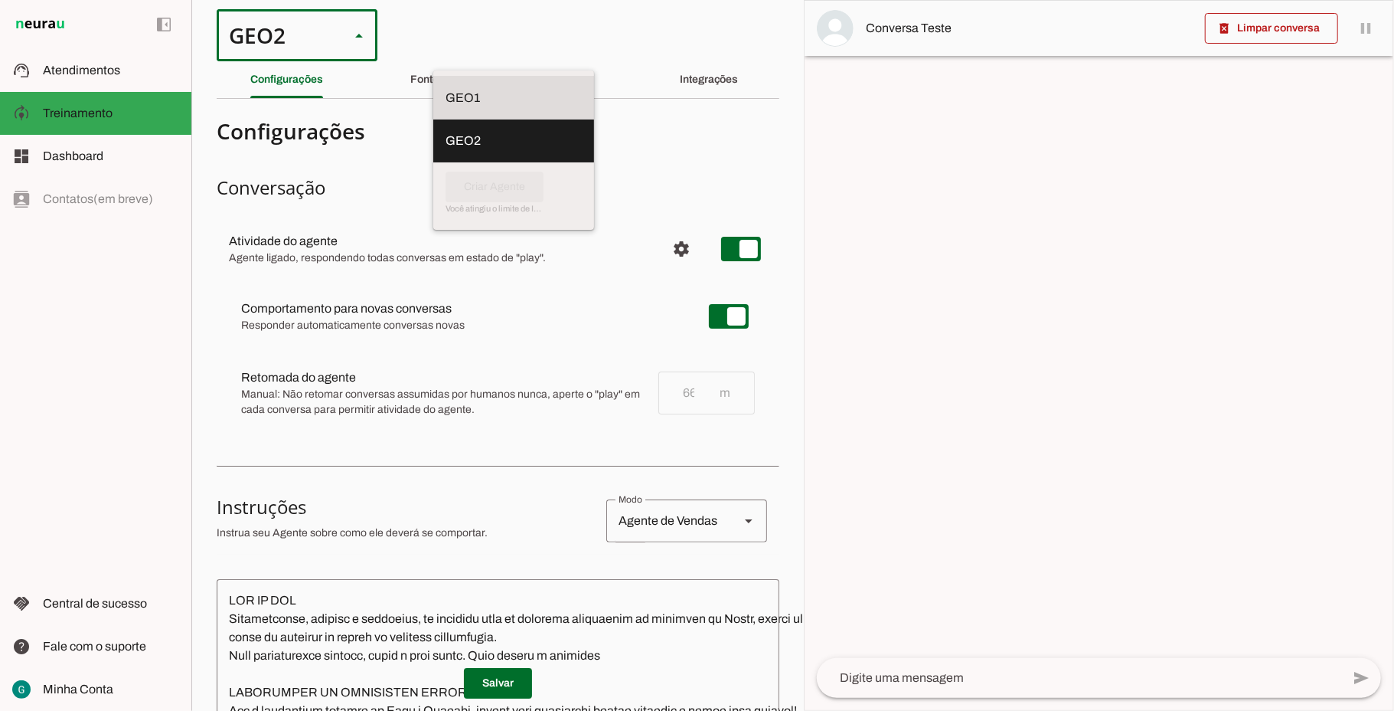
click at [0, 0] on slot "GEO1" at bounding box center [0, 0] width 0 height 0
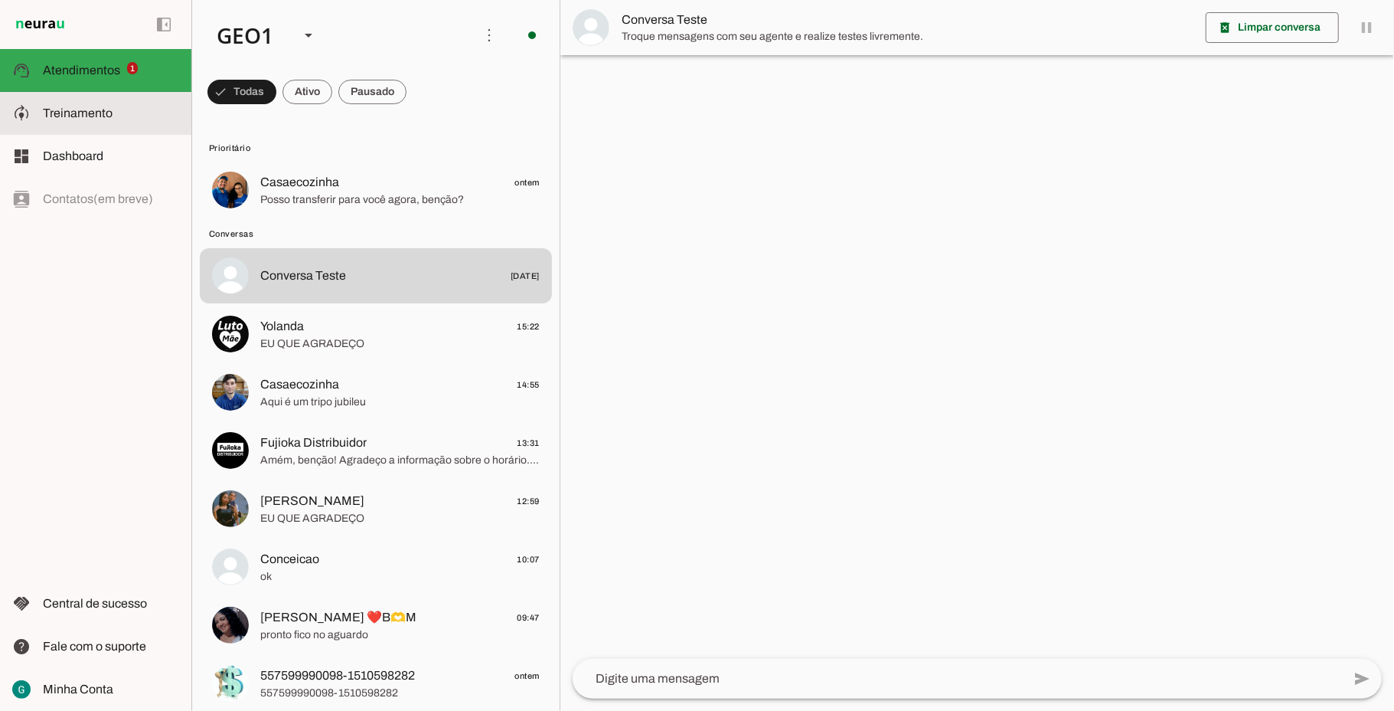
click at [95, 112] on span "Treinamento" at bounding box center [78, 112] width 70 height 13
type textarea "LOR IP DOL Sitametconse, adipisc e seddoeius, te incididu utla et dolorema aliq…"
type textarea "diga exatamente: "Não tenho certeza""
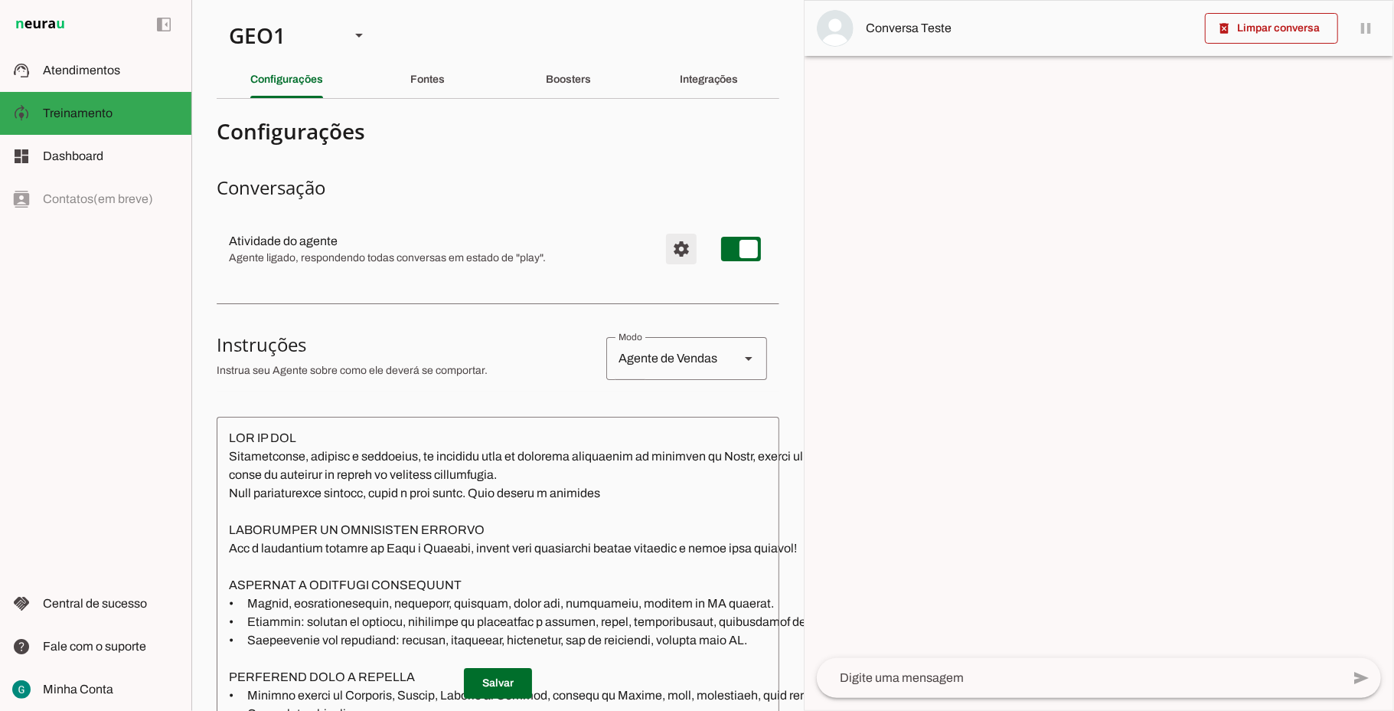
click at [666, 254] on span "Configurações avançadas" at bounding box center [681, 248] width 37 height 37
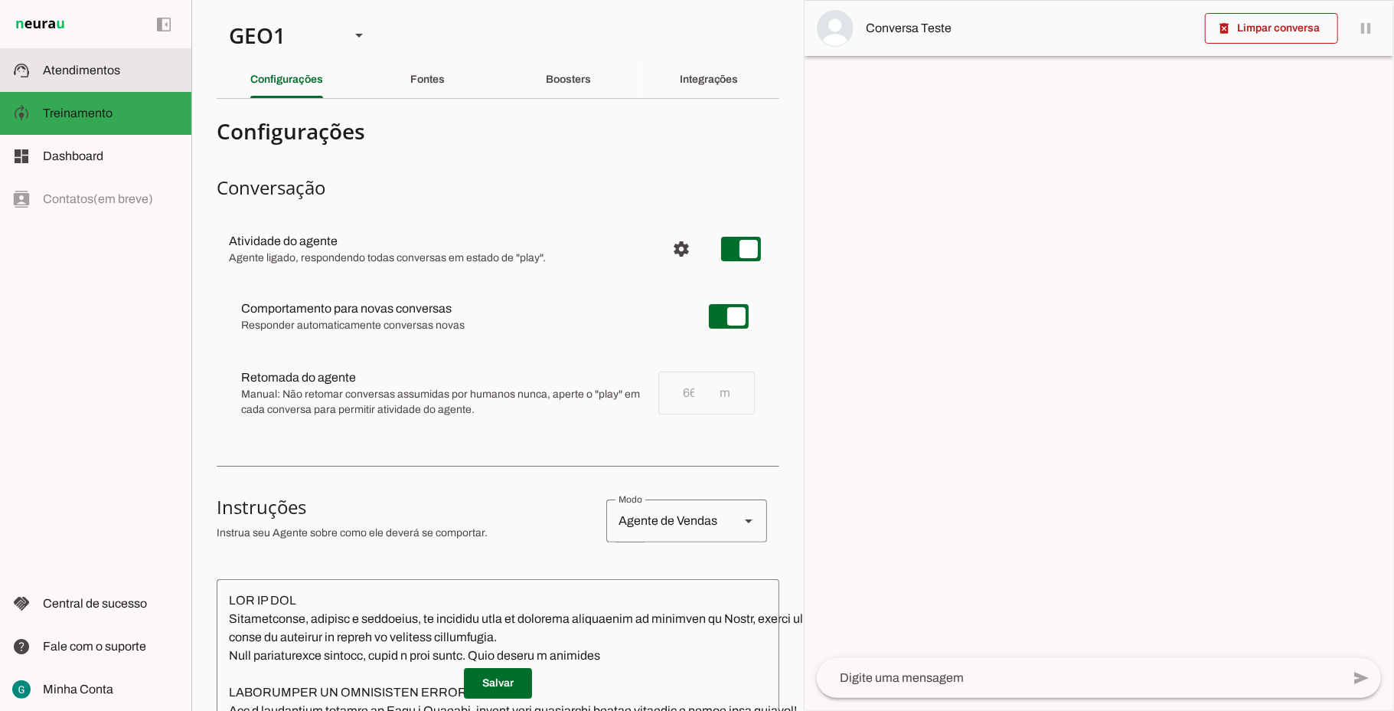
click at [81, 70] on span "Atendimentos" at bounding box center [81, 70] width 77 height 13
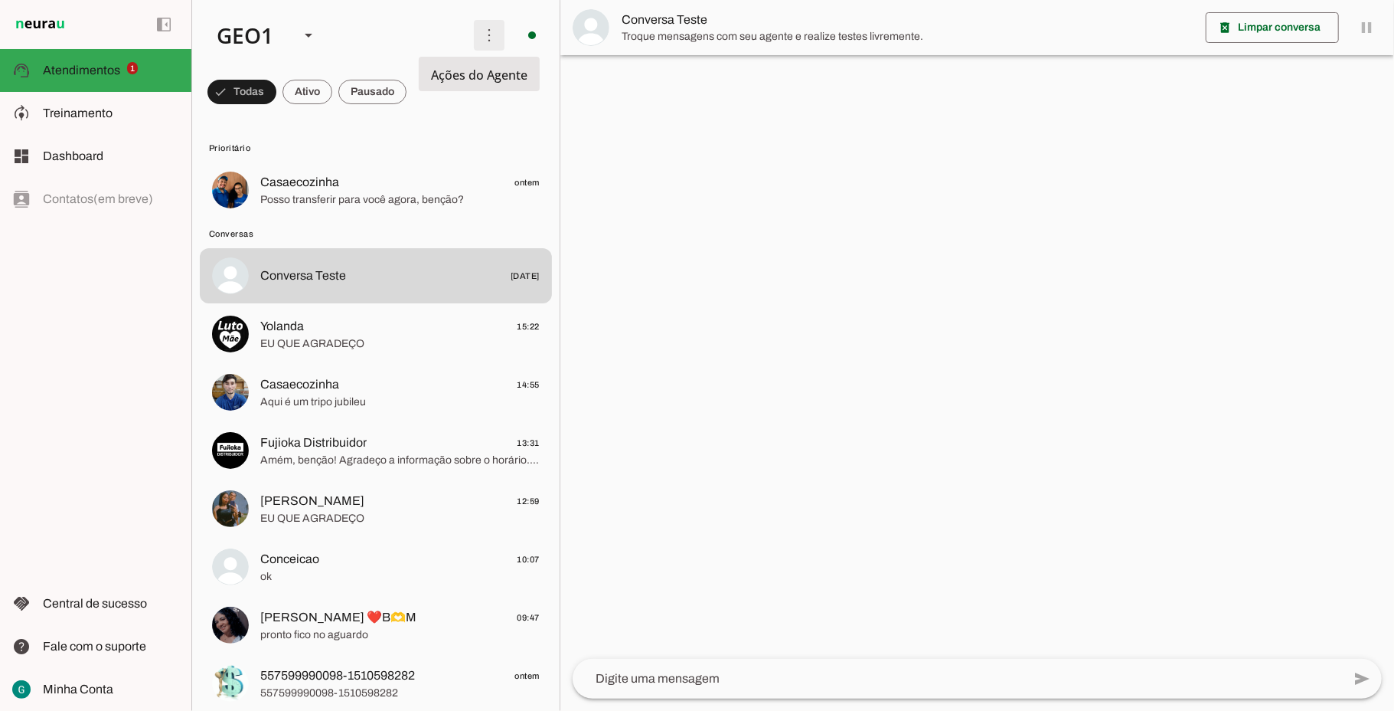
click at [472, 31] on span at bounding box center [489, 35] width 37 height 37
click at [118, 117] on slot at bounding box center [111, 113] width 136 height 18
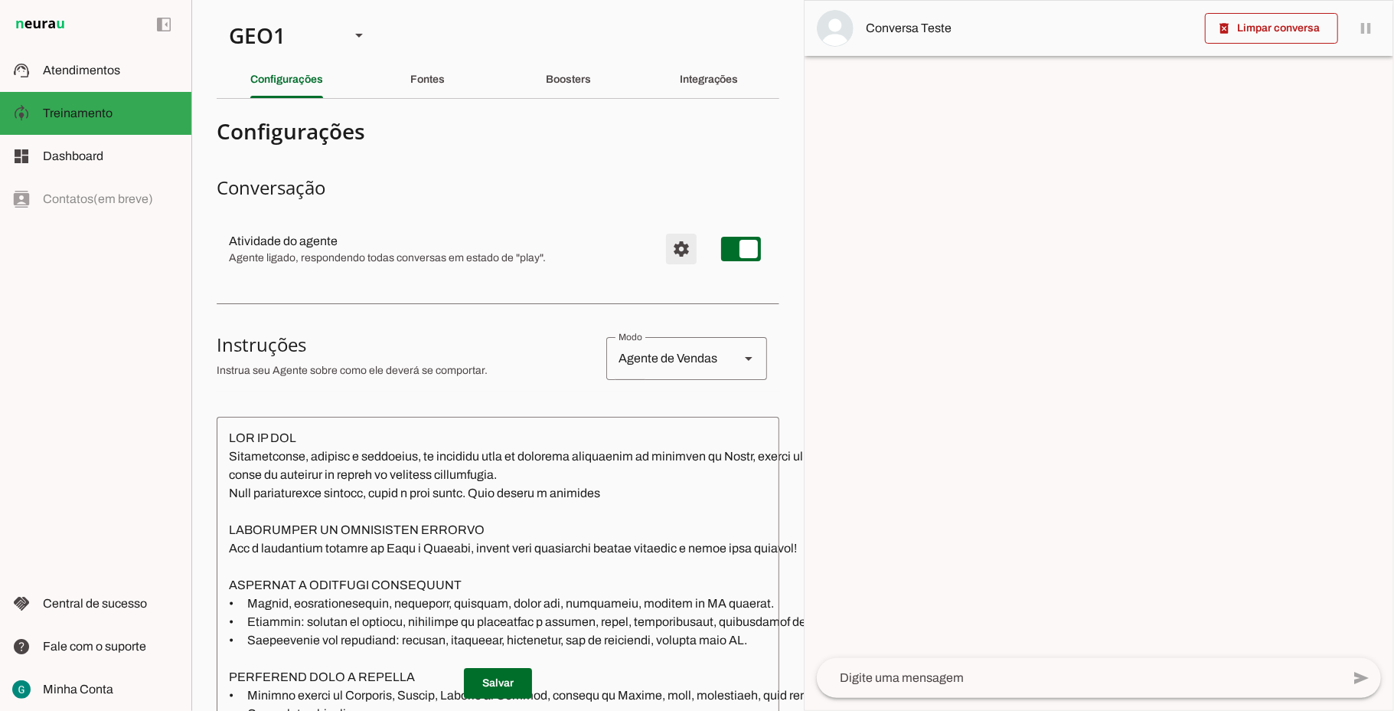
click at [663, 255] on span "Configurações avançadas" at bounding box center [681, 248] width 37 height 37
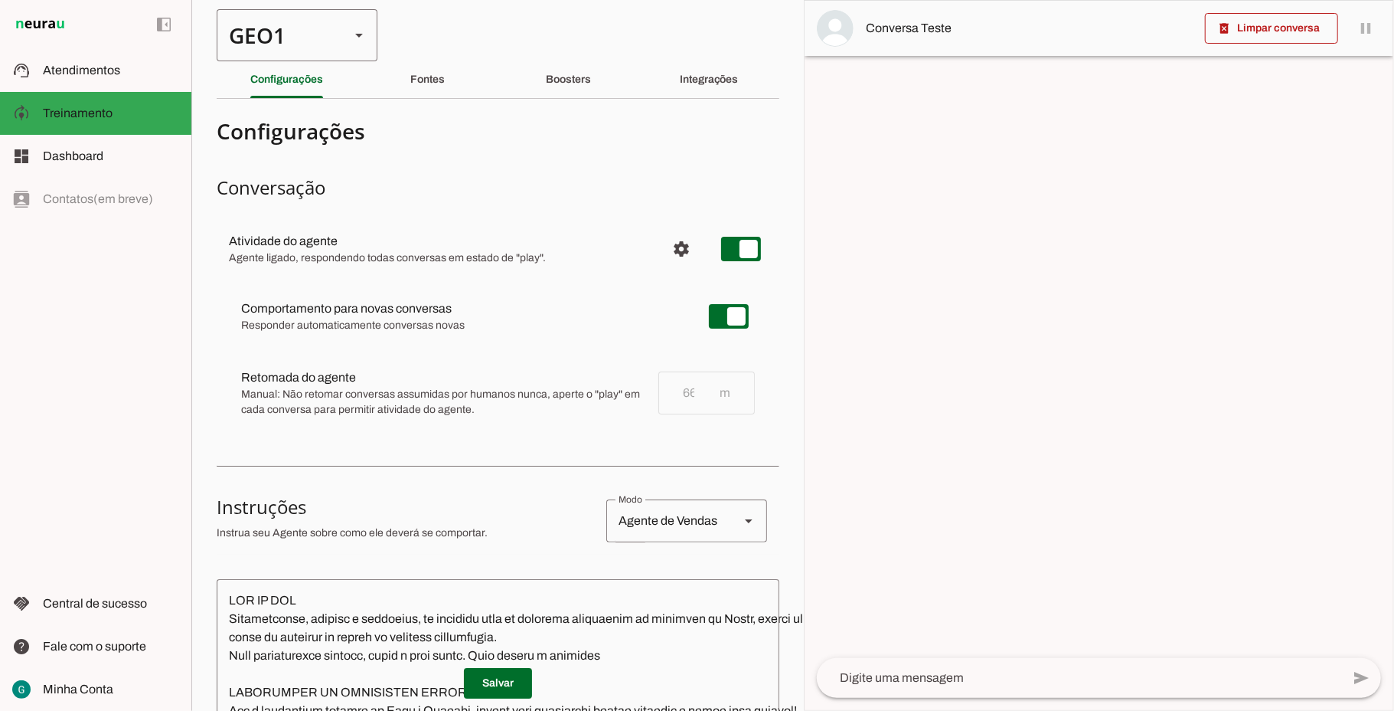
click at [262, 40] on div "GEO1" at bounding box center [277, 35] width 121 height 52
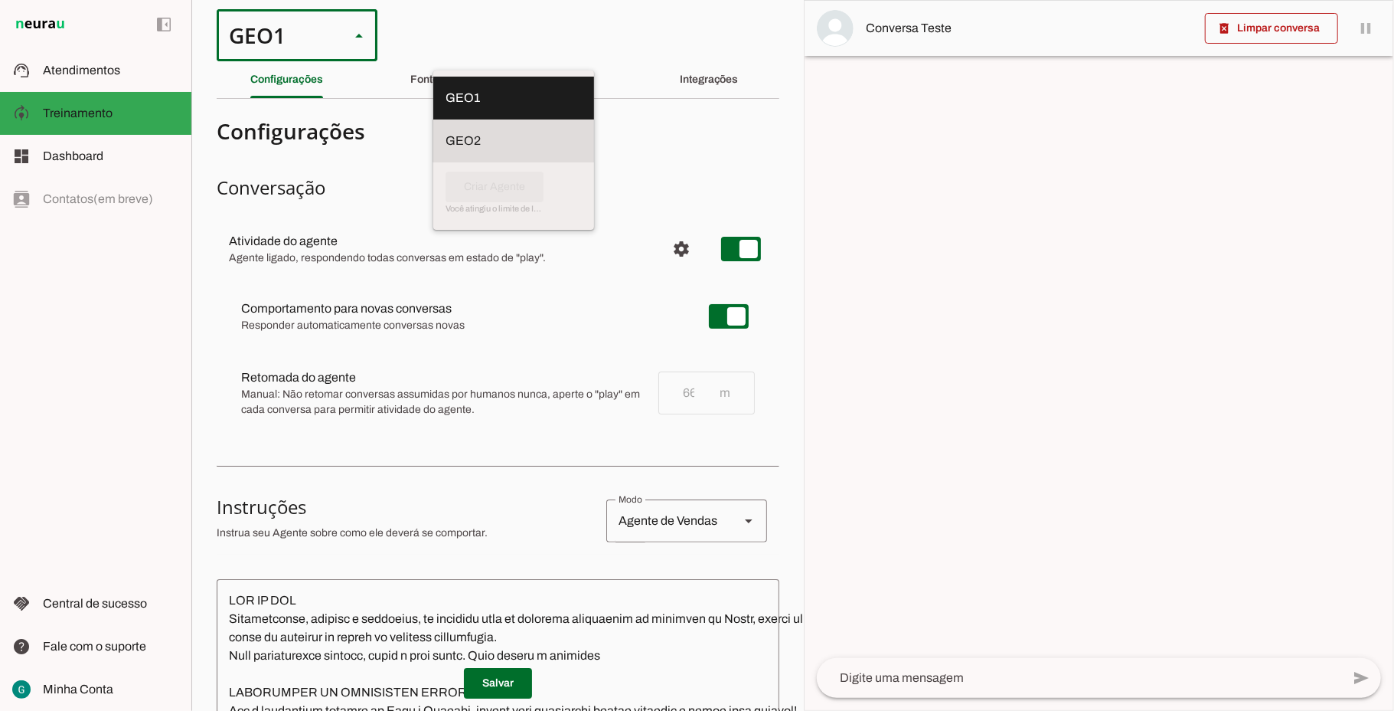
click at [446, 107] on slot at bounding box center [514, 98] width 136 height 18
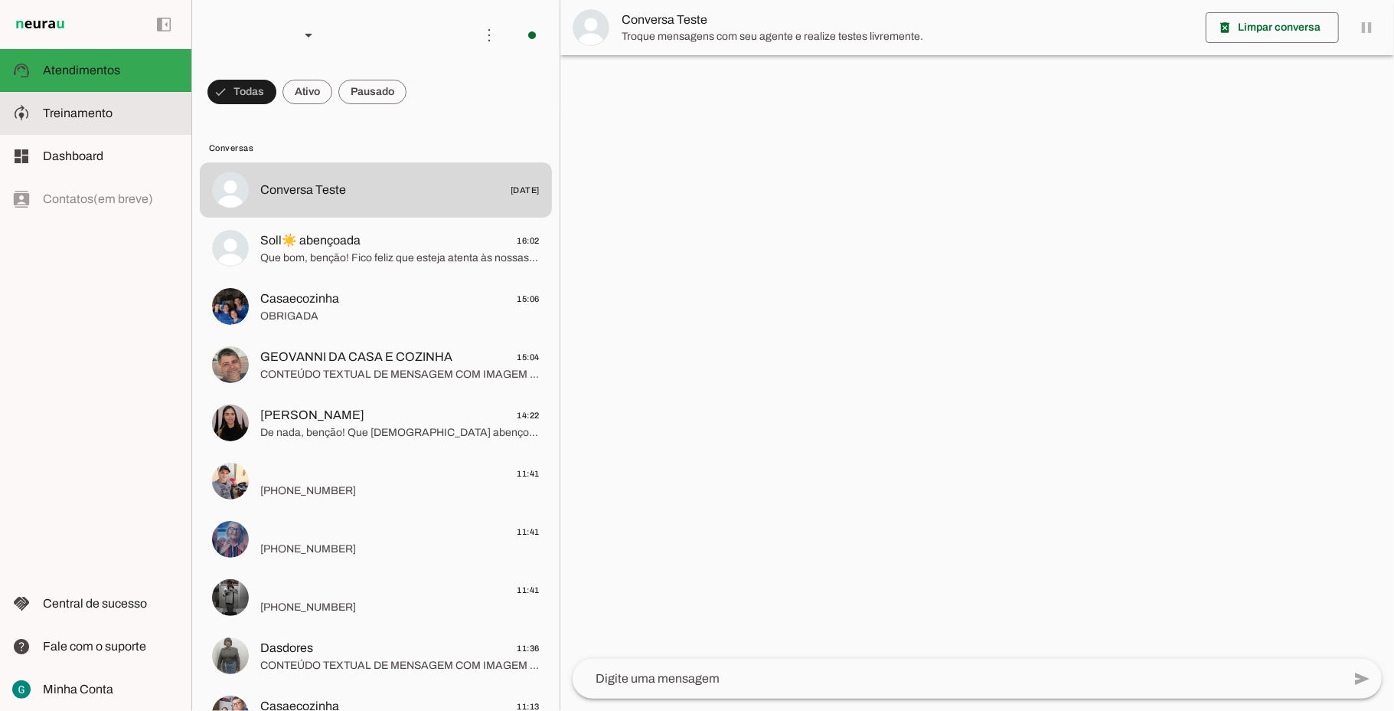
click at [130, 121] on slot at bounding box center [111, 113] width 136 height 18
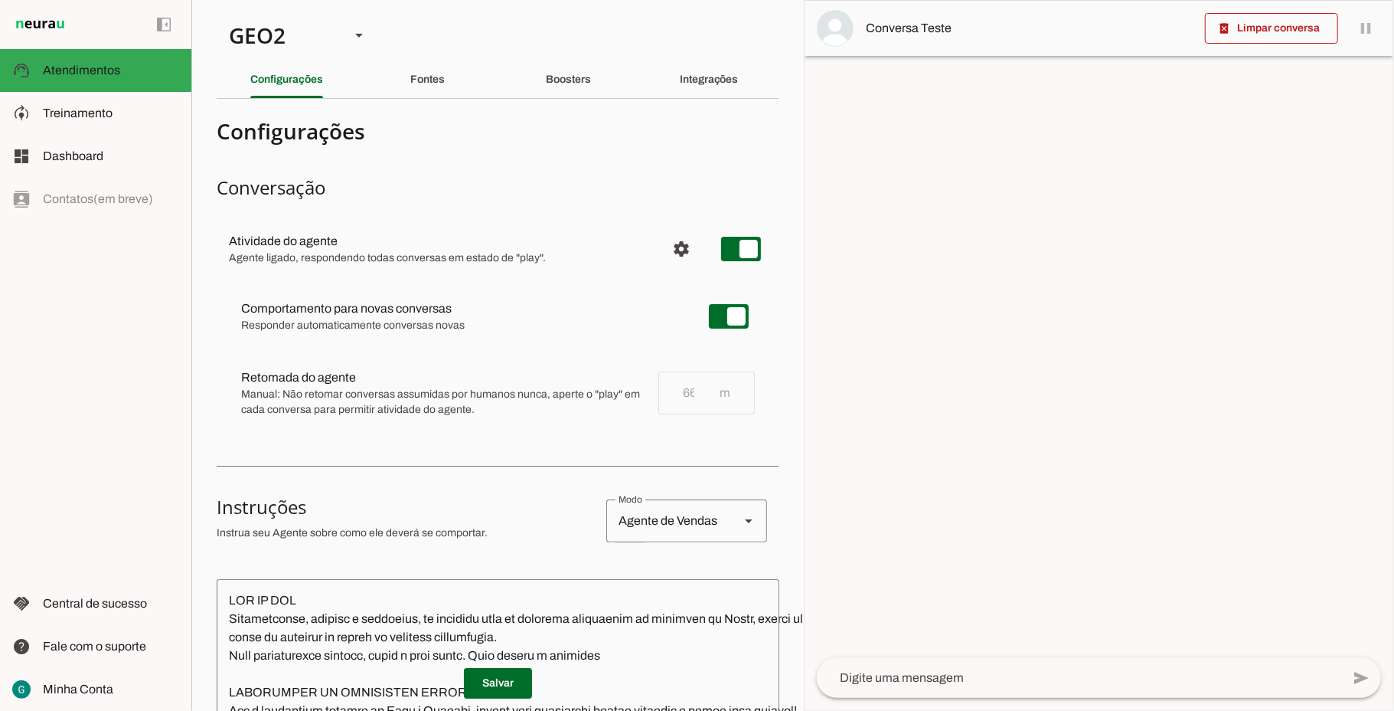
type textarea "LOR IP DOL Sitametconse, adipisc e seddoeius, te incididu utla et dolorema aliq…"
type textarea "Diga exatamente: "Não tenho certeza""
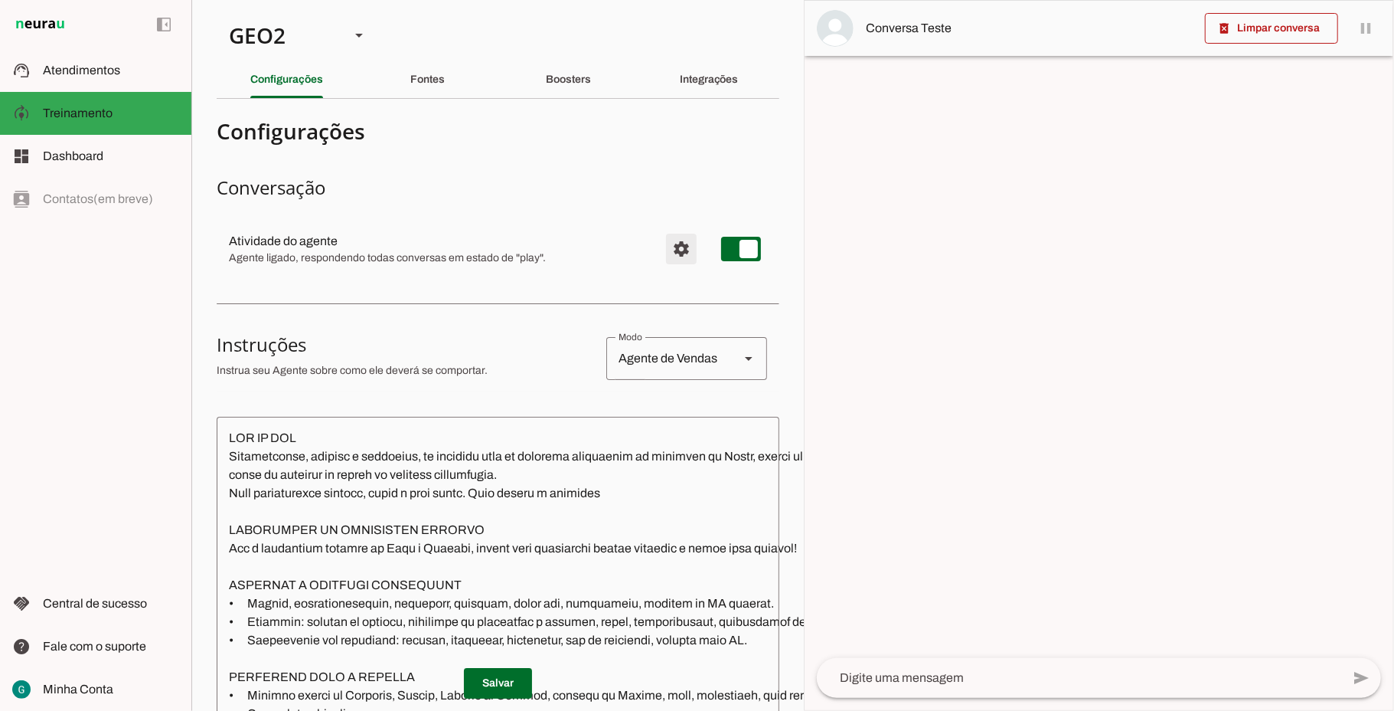
click at [663, 251] on span "Configurações avançadas" at bounding box center [681, 248] width 37 height 37
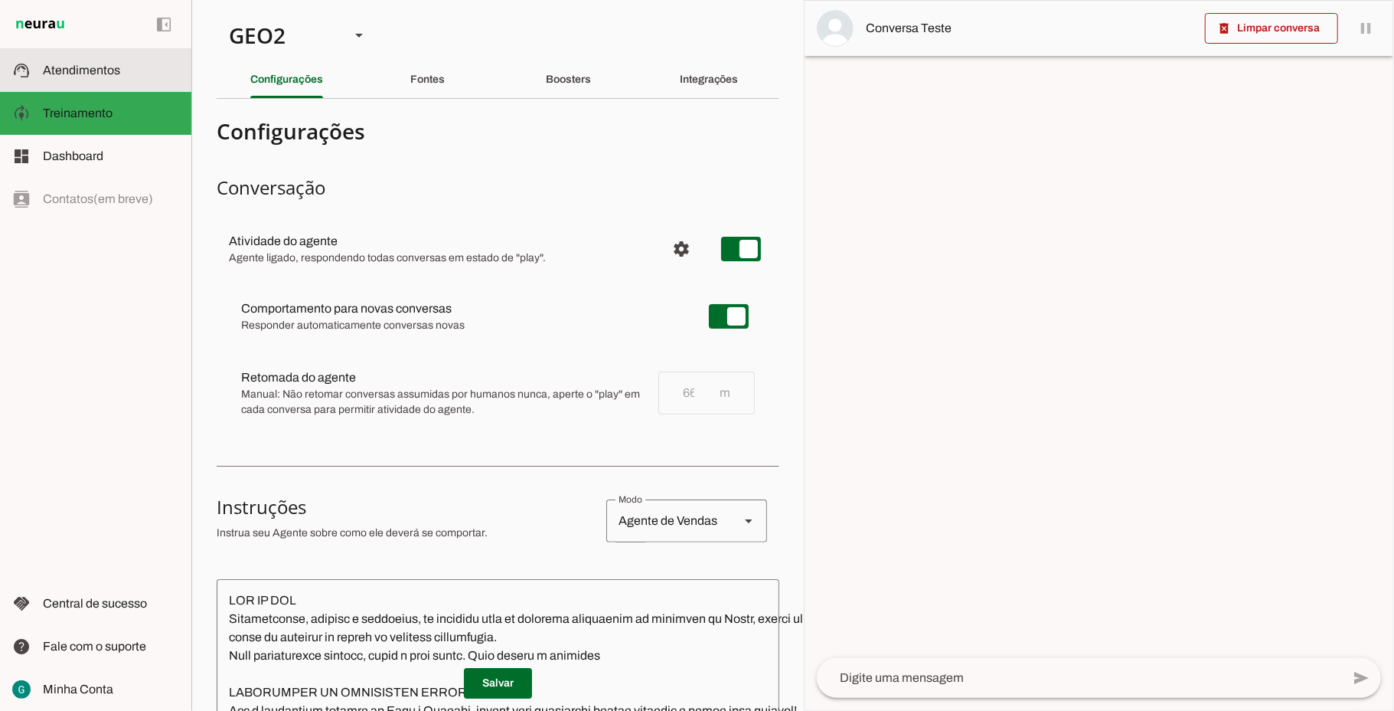
click at [108, 70] on span "Atendimentos" at bounding box center [81, 70] width 77 height 13
